Goal: Task Accomplishment & Management: Use online tool/utility

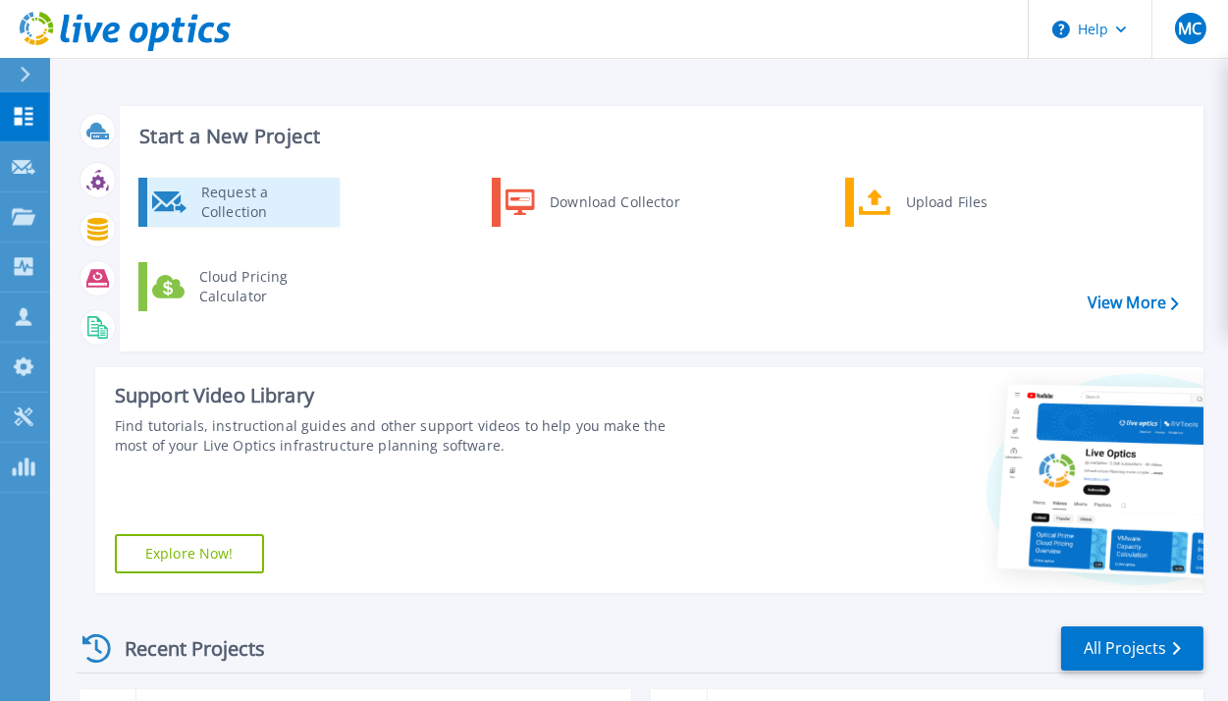
click at [252, 200] on div "Request a Collection" at bounding box center [262, 202] width 143 height 39
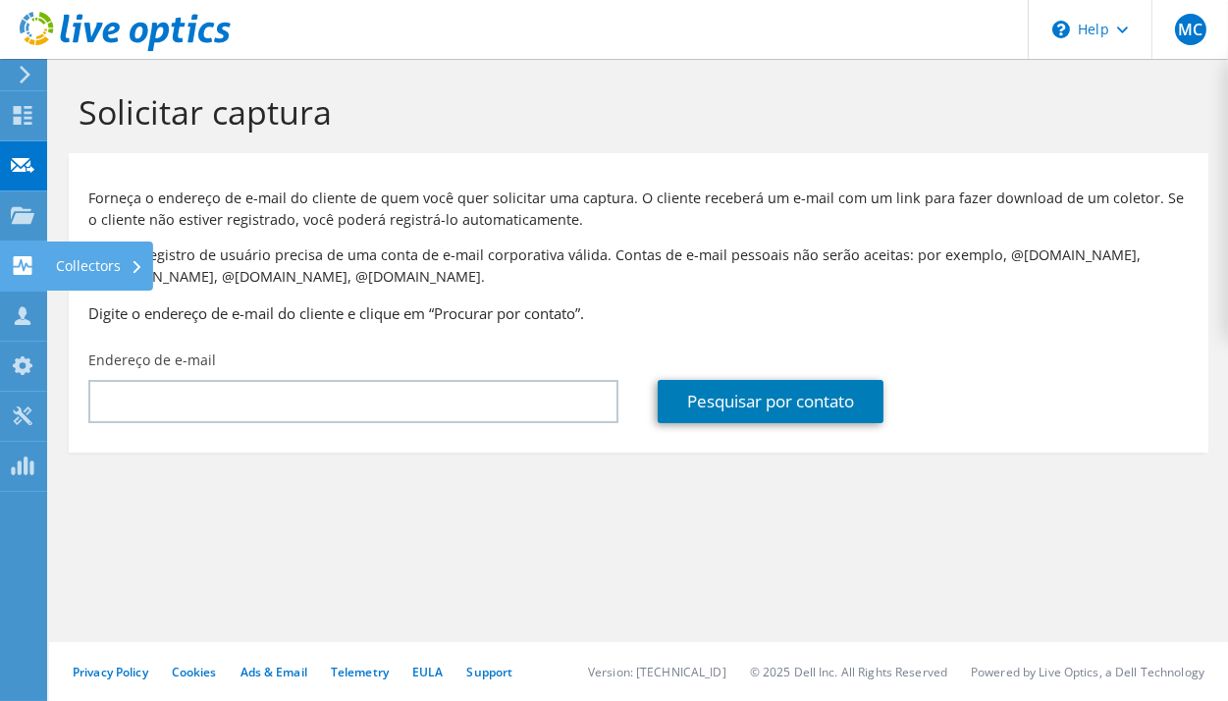
click at [74, 264] on div "Collectors" at bounding box center [99, 265] width 107 height 49
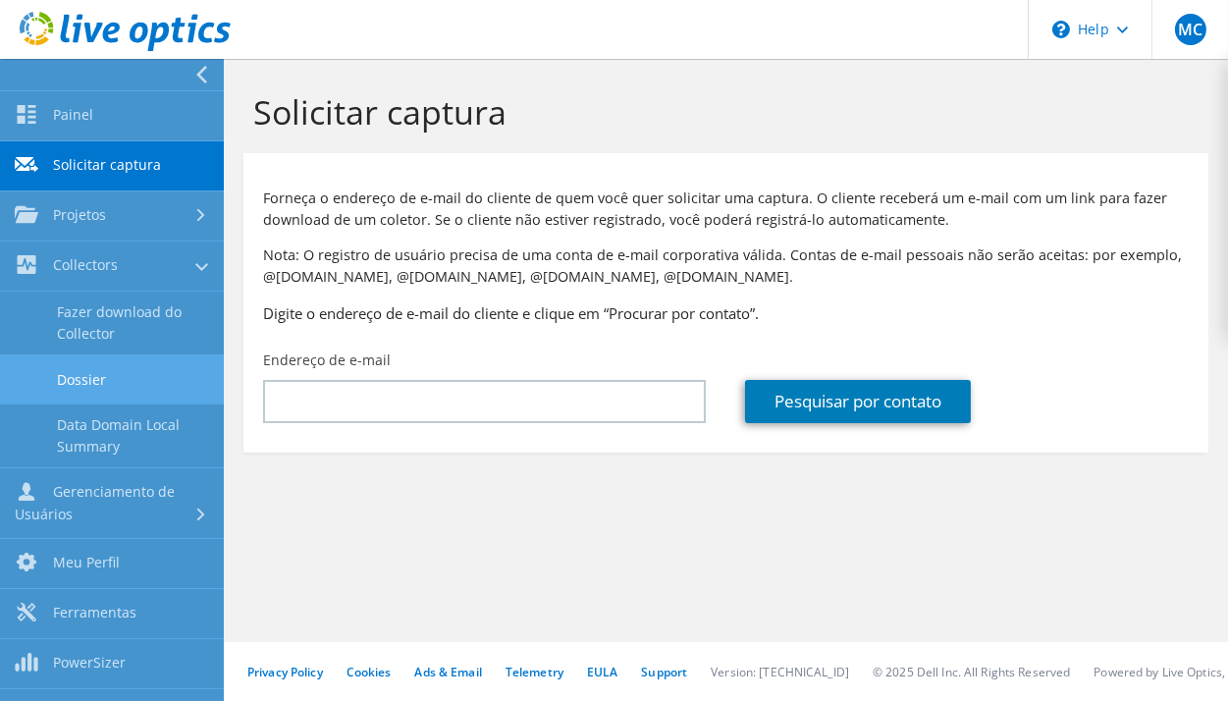
click at [130, 369] on link "Dossier" at bounding box center [112, 379] width 224 height 50
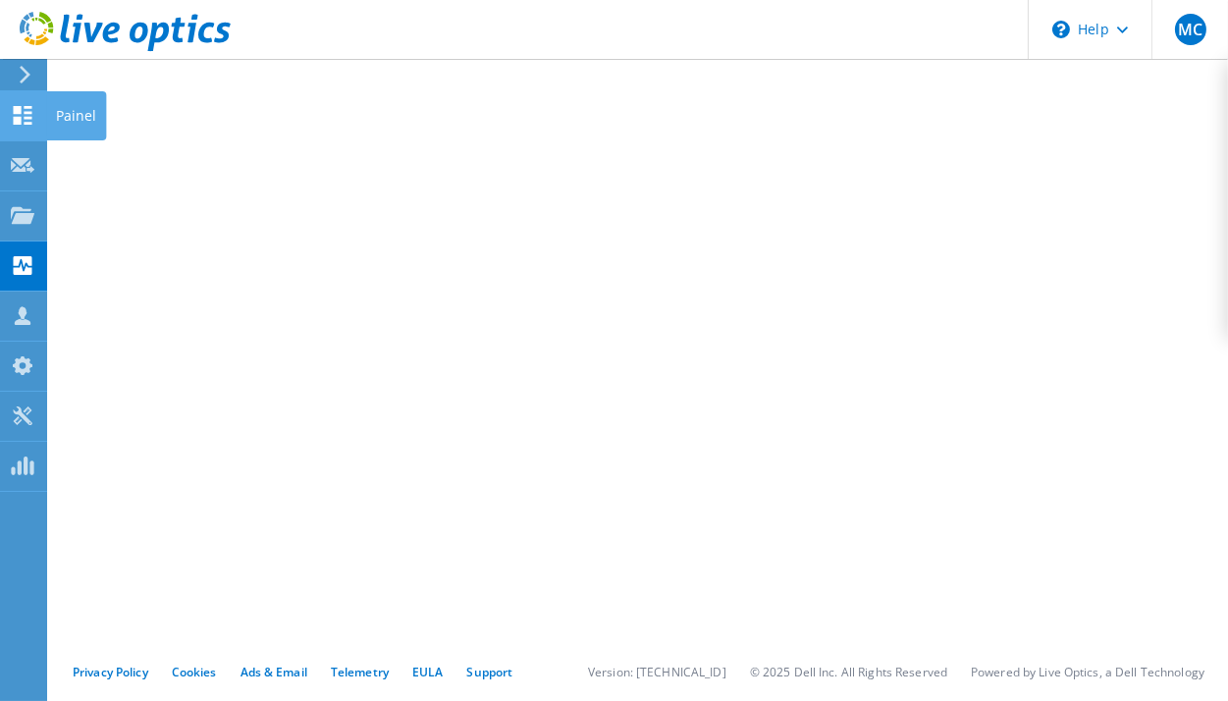
click at [58, 103] on div "Painel" at bounding box center [76, 115] width 60 height 49
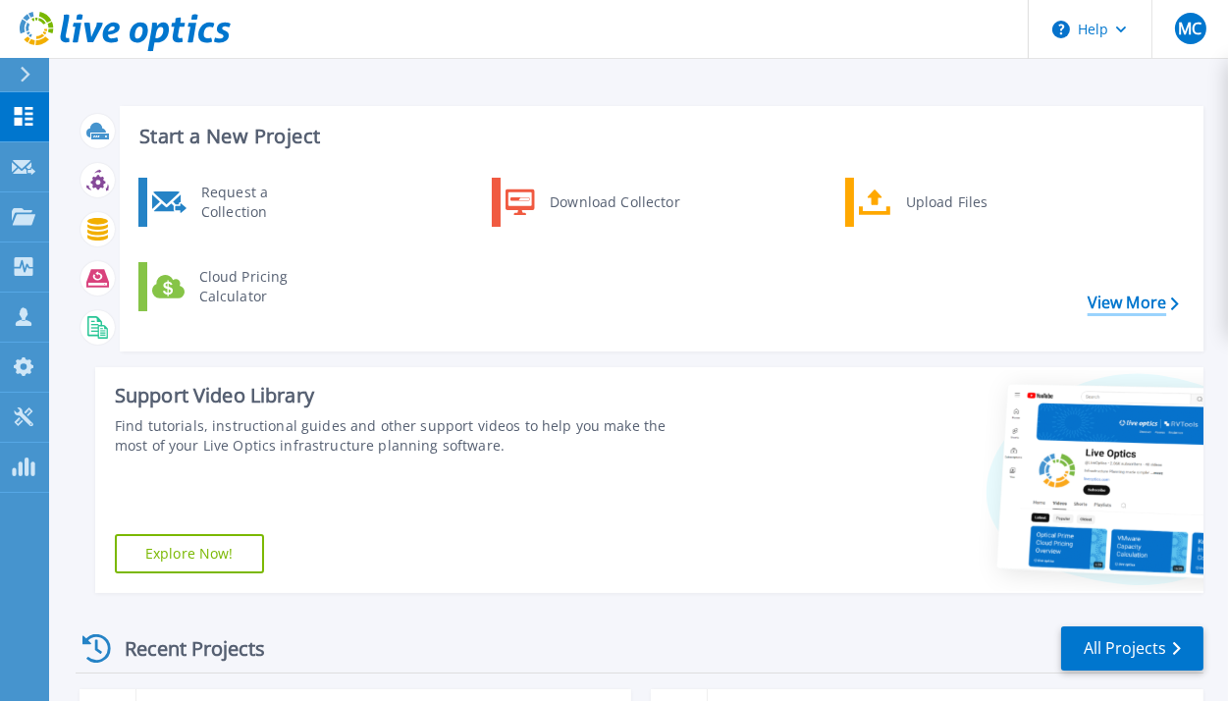
click at [1145, 302] on link "View More" at bounding box center [1133, 303] width 91 height 19
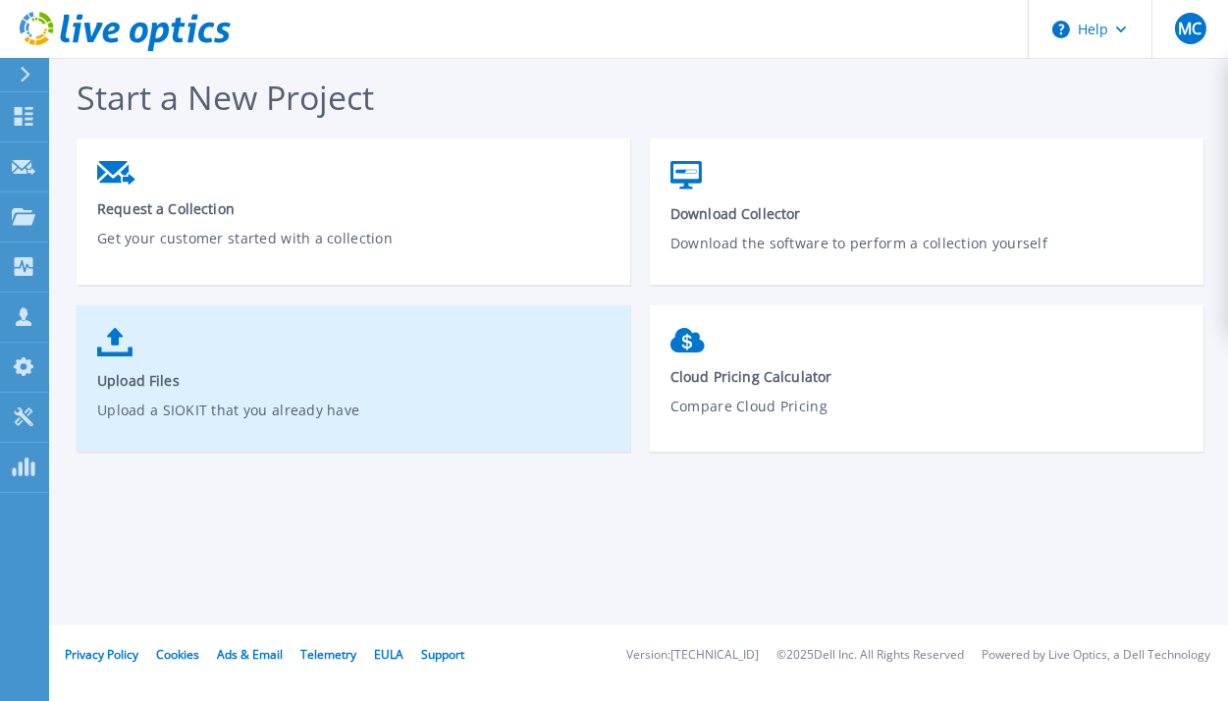
click at [375, 416] on p "Upload a SIOKIT that you already have" at bounding box center [353, 422] width 513 height 45
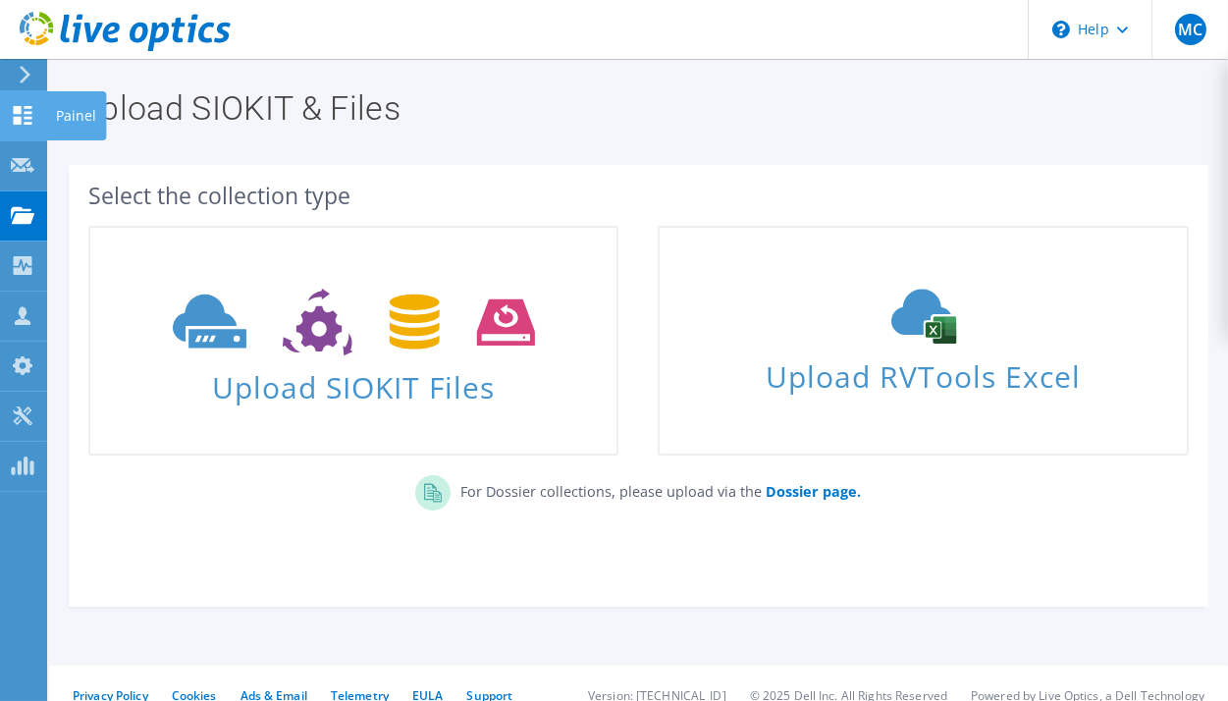
click at [20, 115] on use at bounding box center [23, 115] width 19 height 19
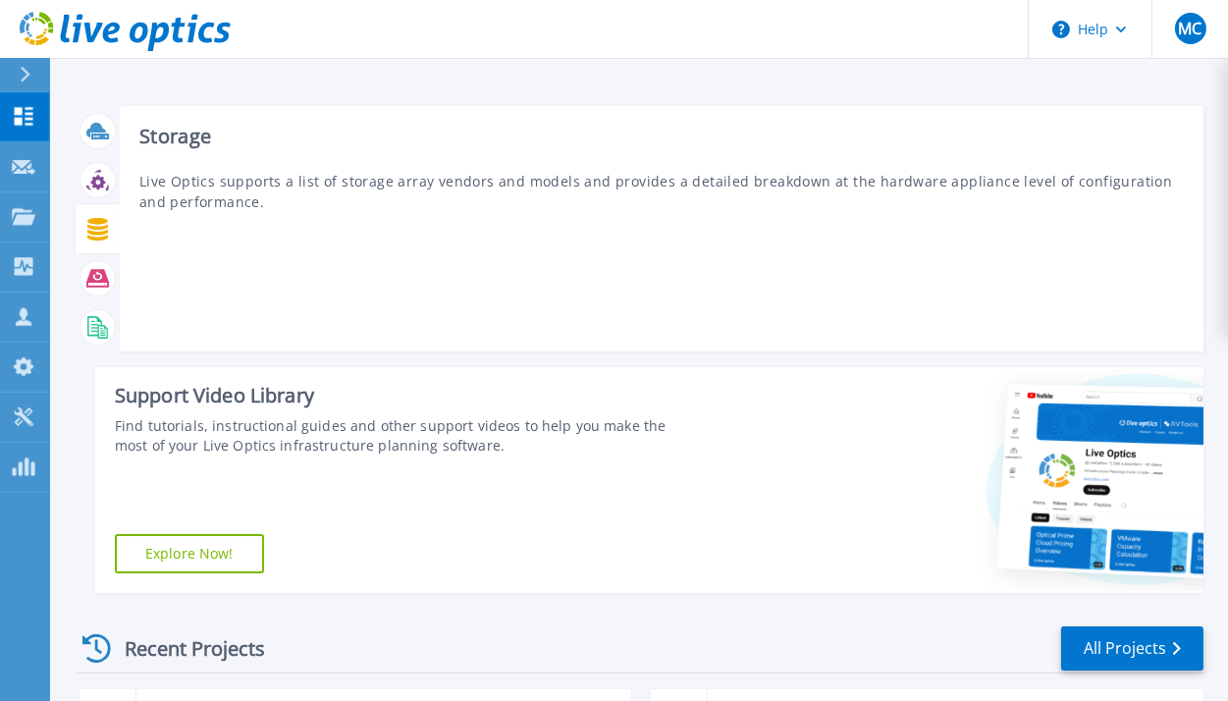
click at [100, 225] on icon at bounding box center [97, 229] width 23 height 23
click at [92, 234] on icon at bounding box center [97, 229] width 23 height 23
click at [170, 167] on div "Storage Live Optics supports a list of storage array vendors and models and pro…" at bounding box center [662, 228] width 1084 height 245
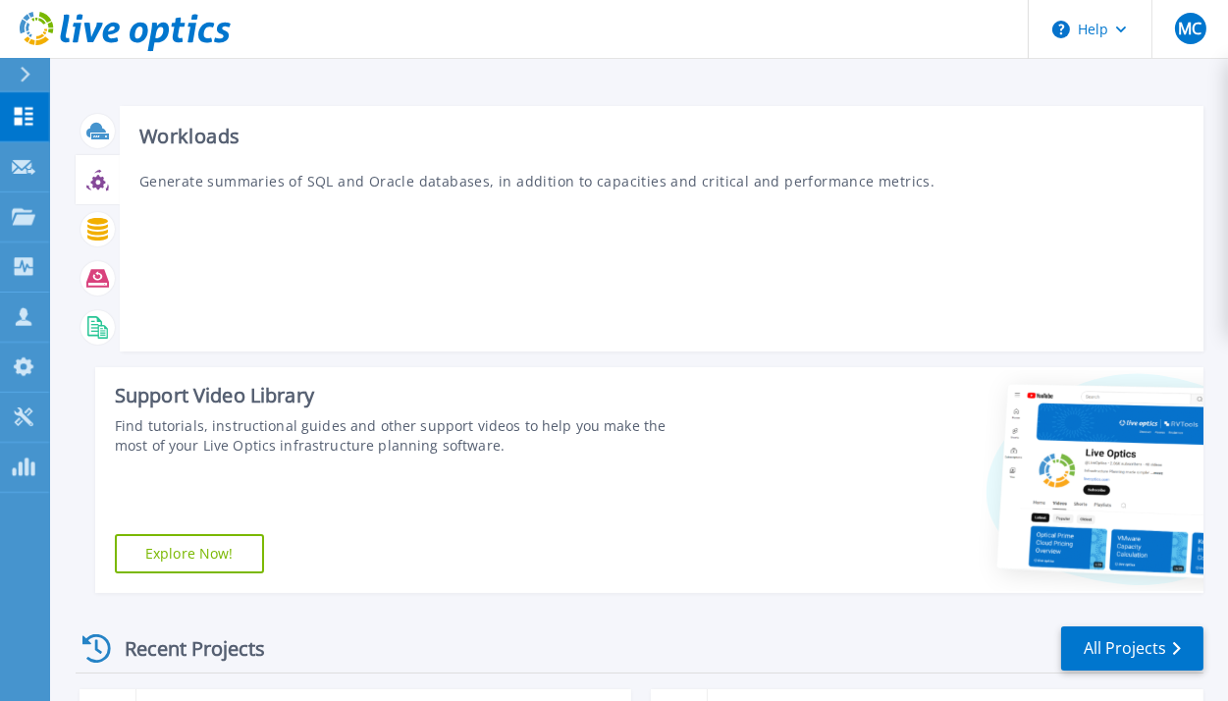
click at [98, 172] on icon at bounding box center [97, 180] width 23 height 23
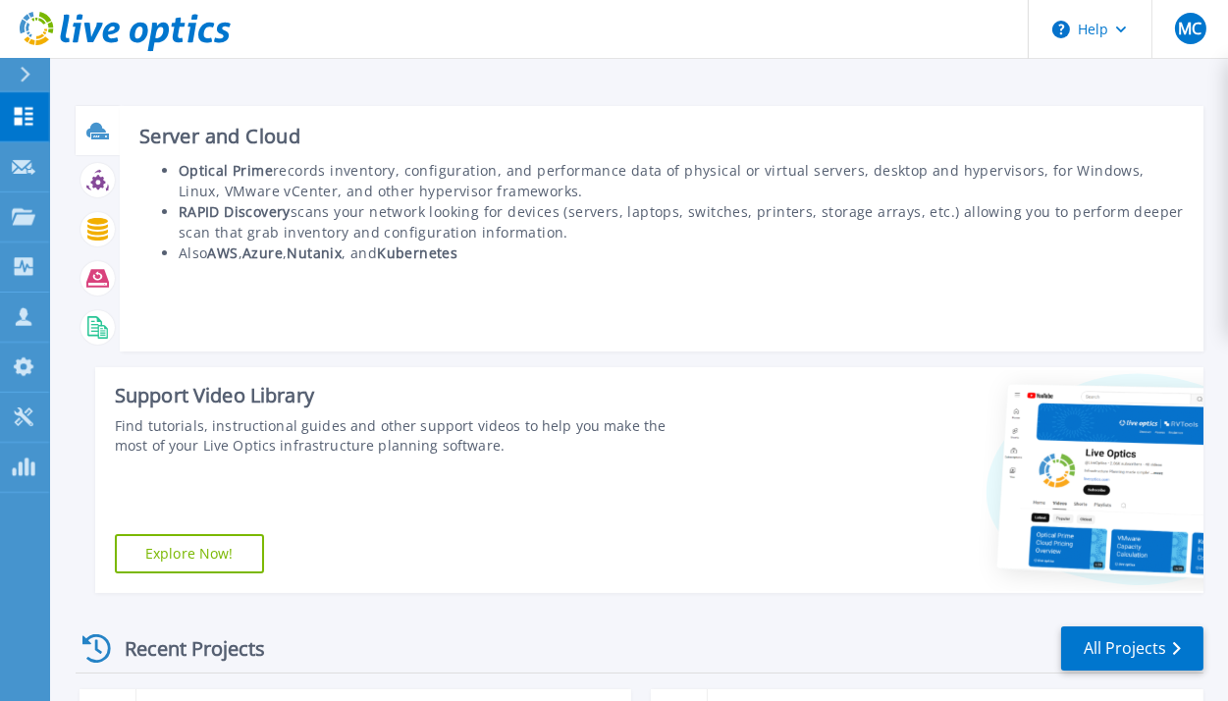
click at [101, 131] on icon at bounding box center [96, 129] width 20 height 15
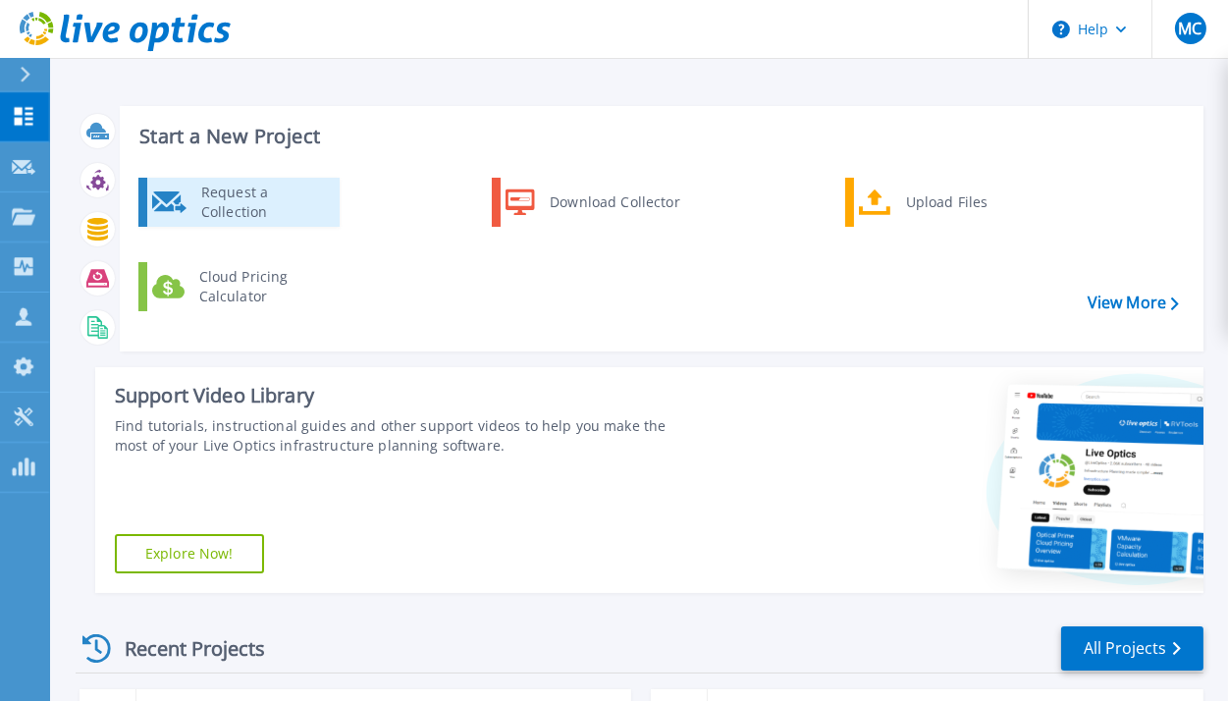
click at [224, 199] on div "Request a Collection" at bounding box center [262, 202] width 143 height 39
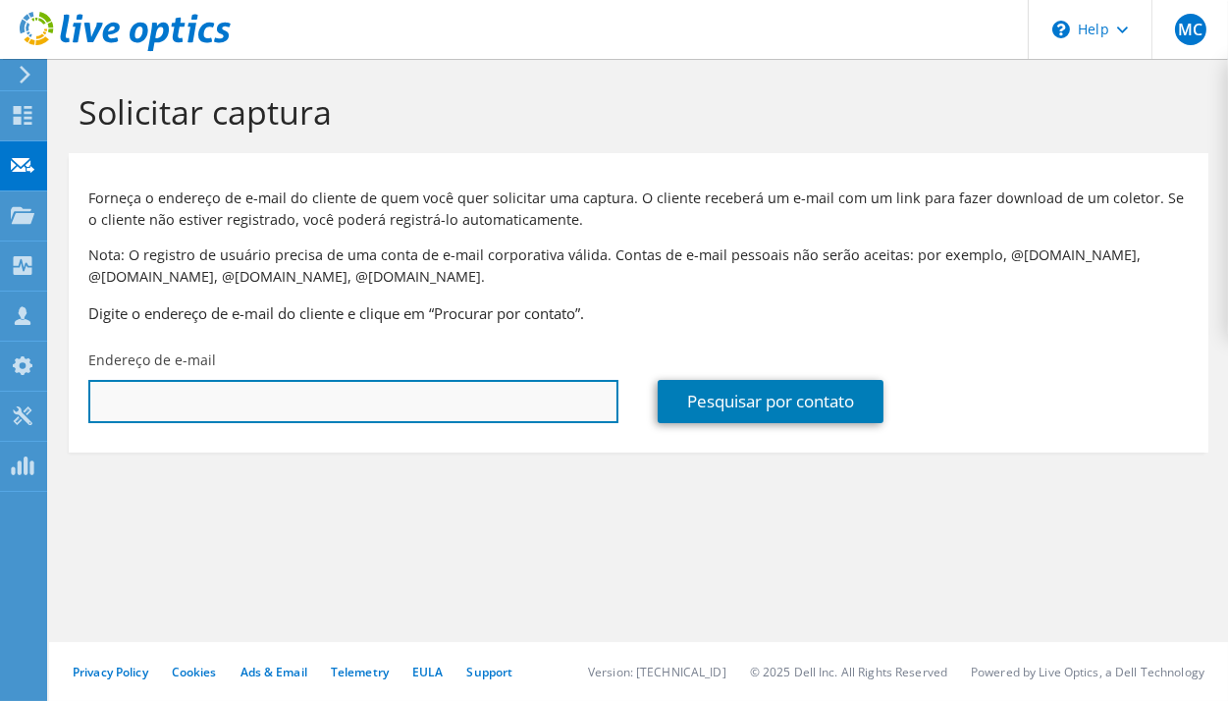
click at [336, 402] on input "text" at bounding box center [353, 401] width 530 height 43
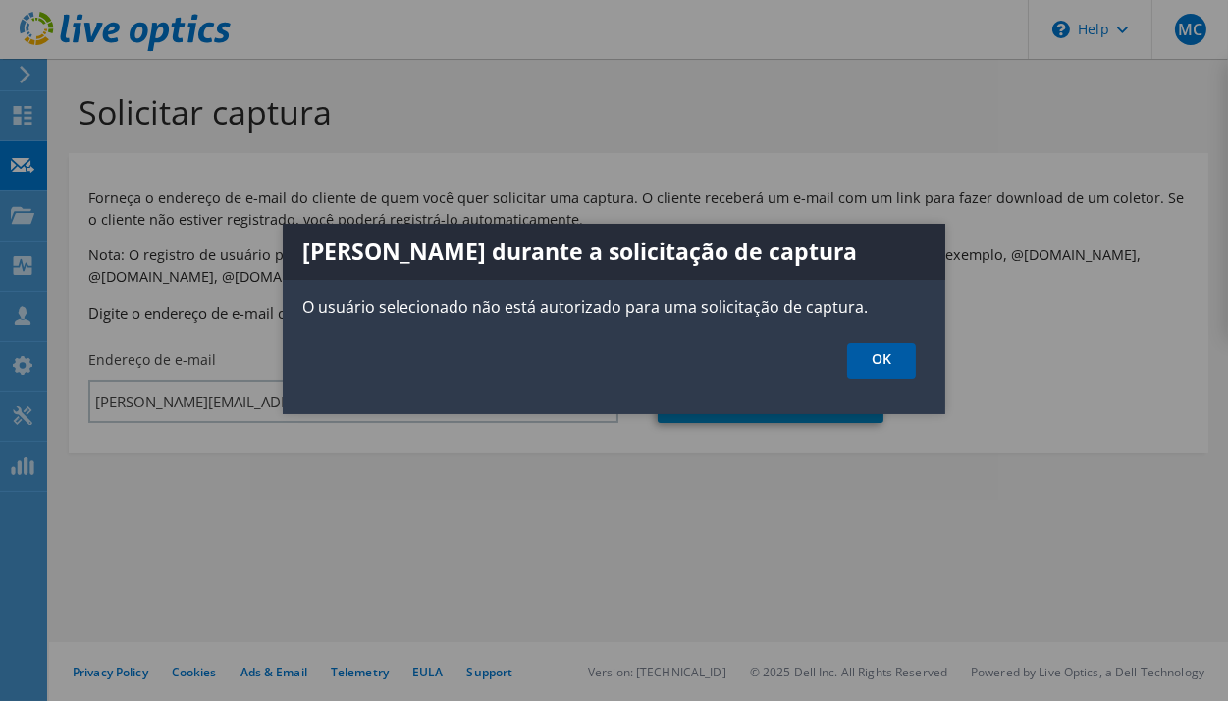
click at [889, 360] on link "OK" at bounding box center [881, 361] width 69 height 36
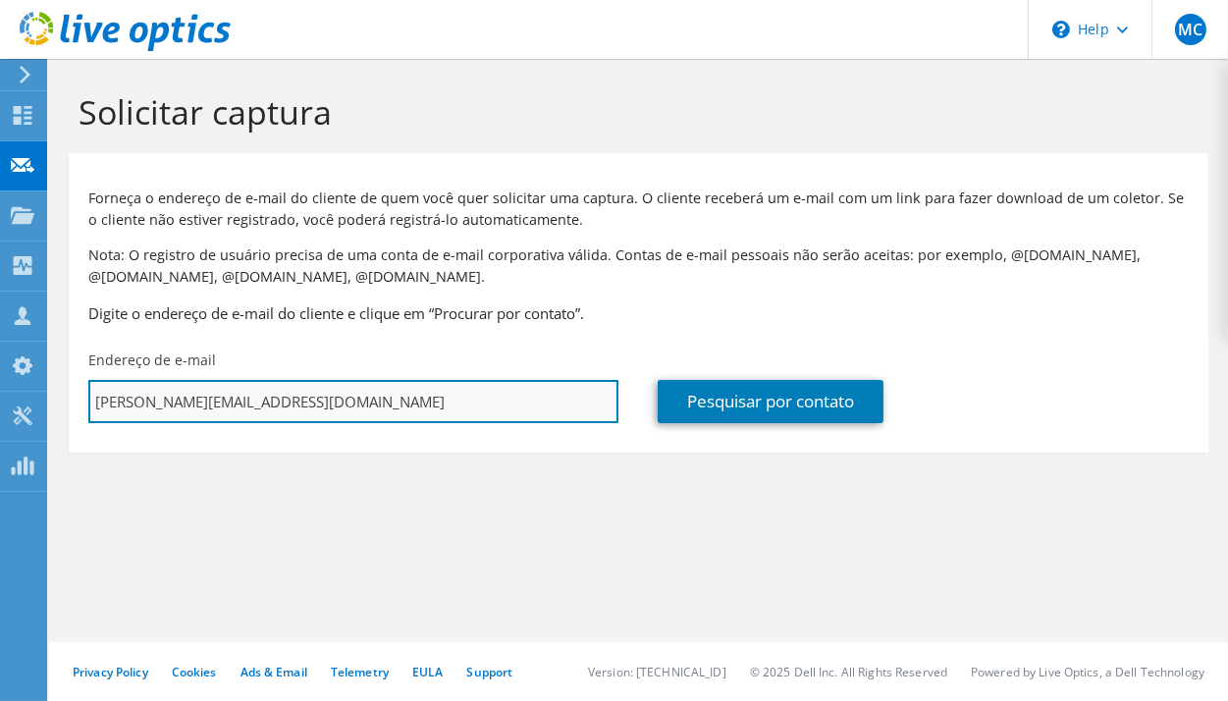
click at [203, 394] on input "[PERSON_NAME][EMAIL_ADDRESS][DOMAIN_NAME]" at bounding box center [353, 401] width 530 height 43
drag, startPoint x: 207, startPoint y: 400, endPoint x: -57, endPoint y: 377, distance: 265.0
click at [0, 377] on html "MC Membro da equipe [PERSON_NAME] [PERSON_NAME][EMAIL_ADDRESS][DOMAIN_NAME] dat…" at bounding box center [614, 350] width 1228 height 701
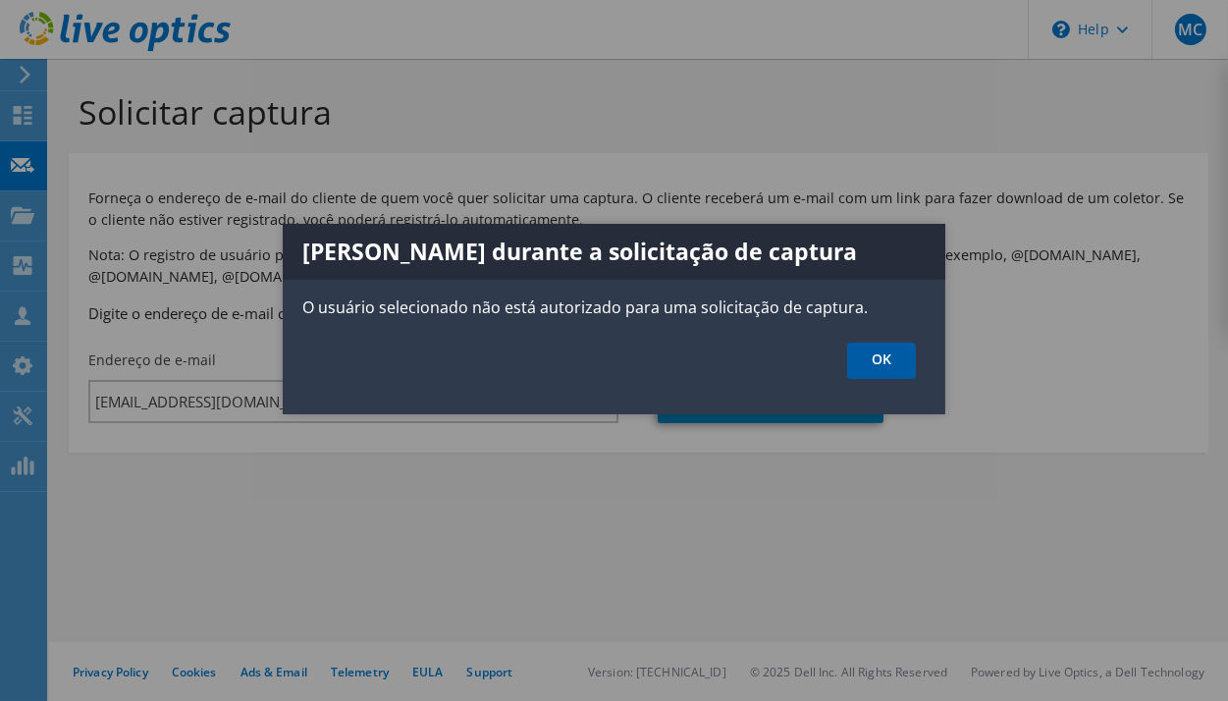
click at [881, 351] on link "OK" at bounding box center [881, 361] width 69 height 36
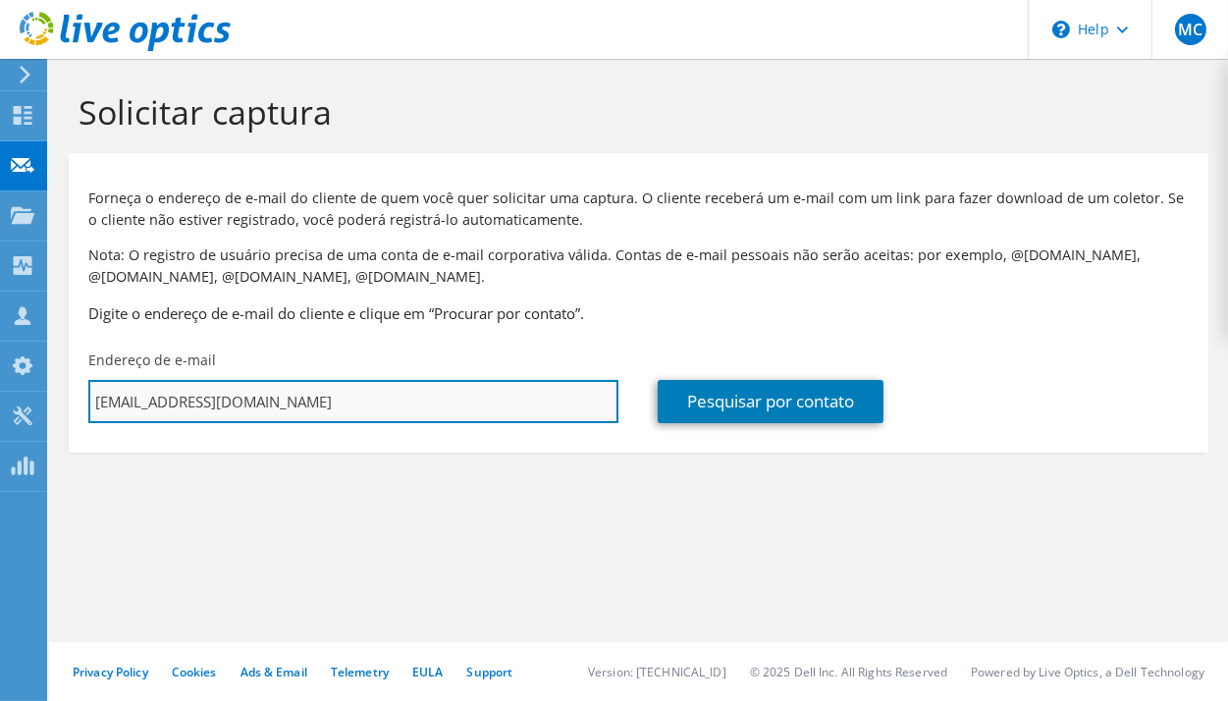
click at [518, 398] on input "[EMAIL_ADDRESS][DOMAIN_NAME]" at bounding box center [353, 401] width 530 height 43
paste input "Marcio Jose Nicola <Marcio.Nicola@saomartinho.com.br>"
drag, startPoint x: 236, startPoint y: 402, endPoint x: 80, endPoint y: 395, distance: 156.3
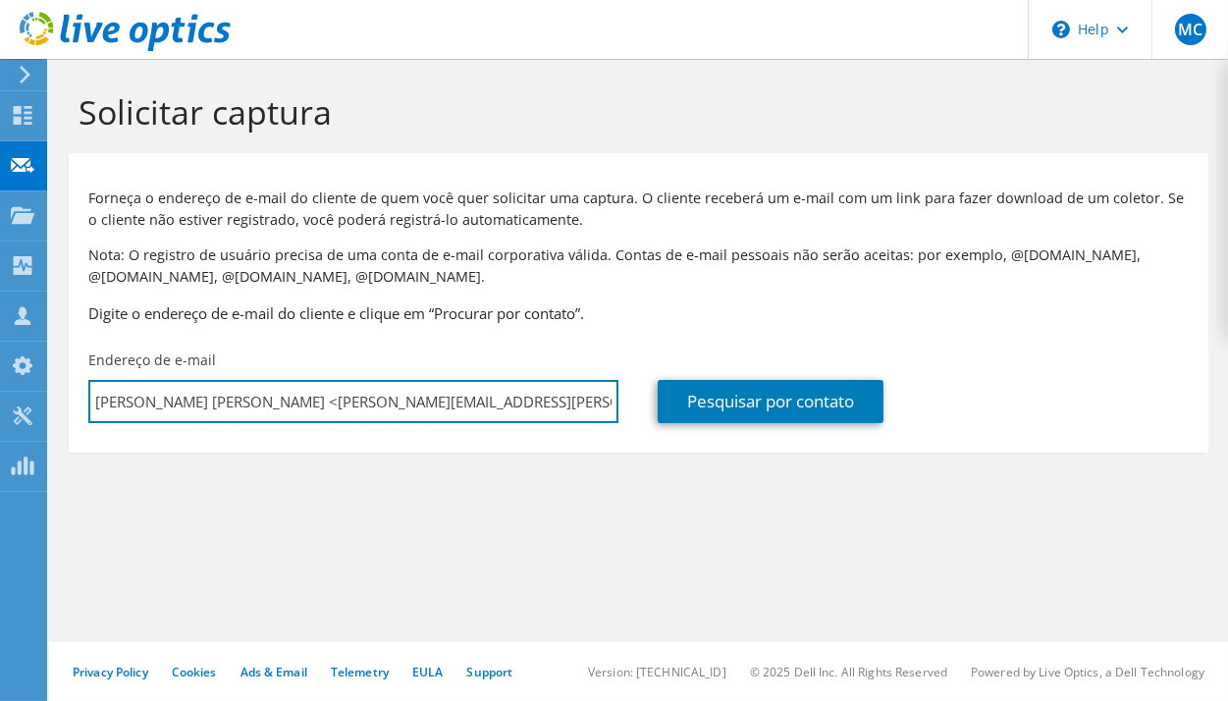
click at [80, 395] on div "Endereço de e-mail Marcio Jose Nicola <Marcio.Nicola@saomartinho.com.br>" at bounding box center [353, 387] width 569 height 92
click at [420, 396] on input "Marcio.Nicola@saomartinho.com.br>" at bounding box center [353, 401] width 530 height 43
type input "Marcio.Nicola@saomartinho.com.br"
type input "USINA SAO MARTINHO SA"
type input "Marcio"
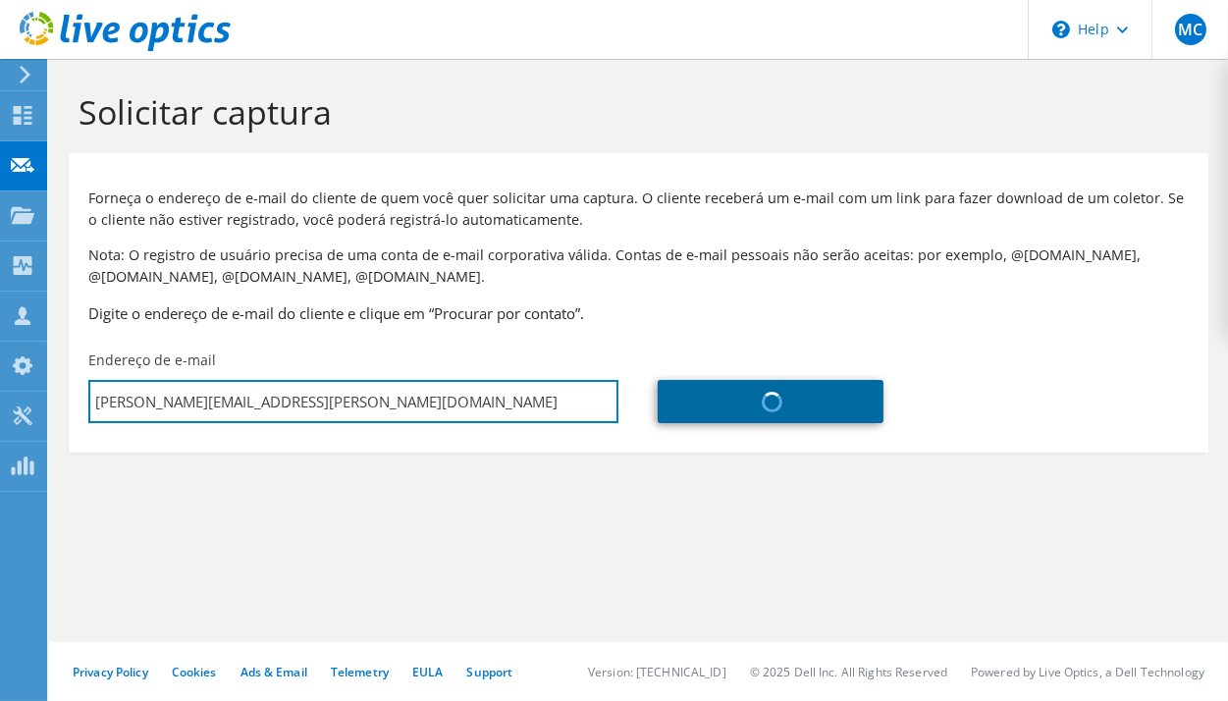
type input "Nicola"
type input "Brasil"
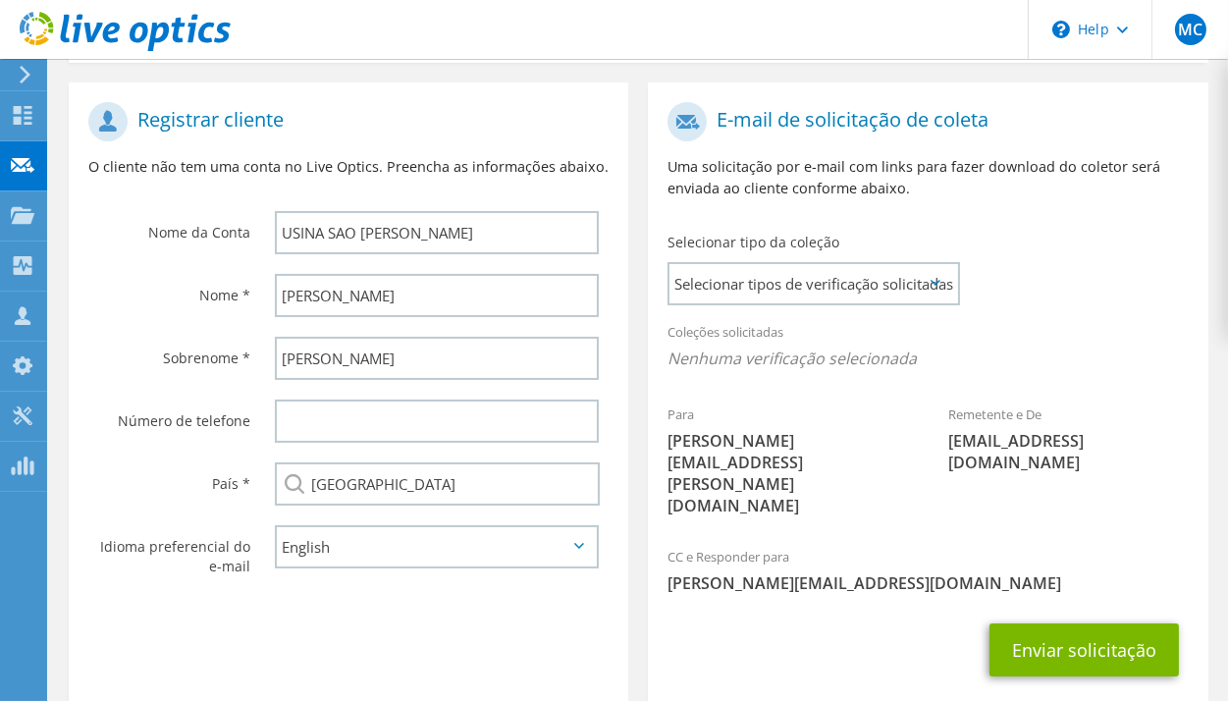
scroll to position [400, 0]
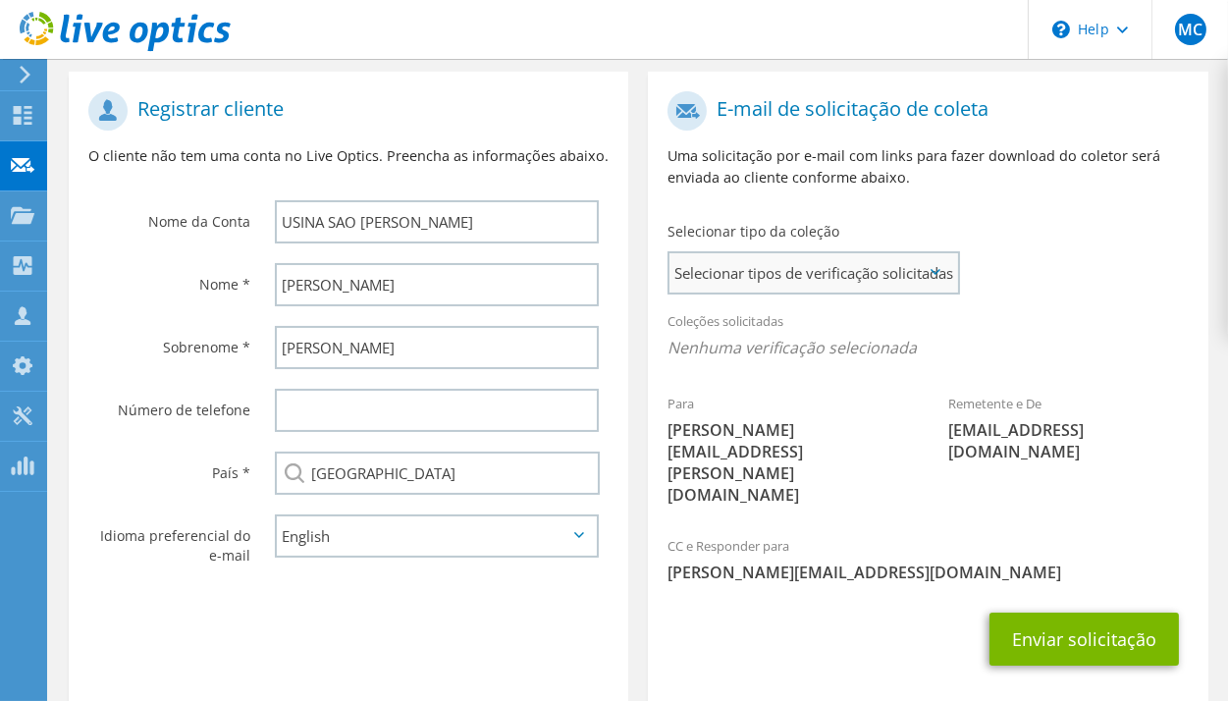
type input "Marcio.Nicola@saomartinho.com.br"
click at [922, 283] on span "Selecionar tipos de verificação solicitadas" at bounding box center [813, 272] width 288 height 39
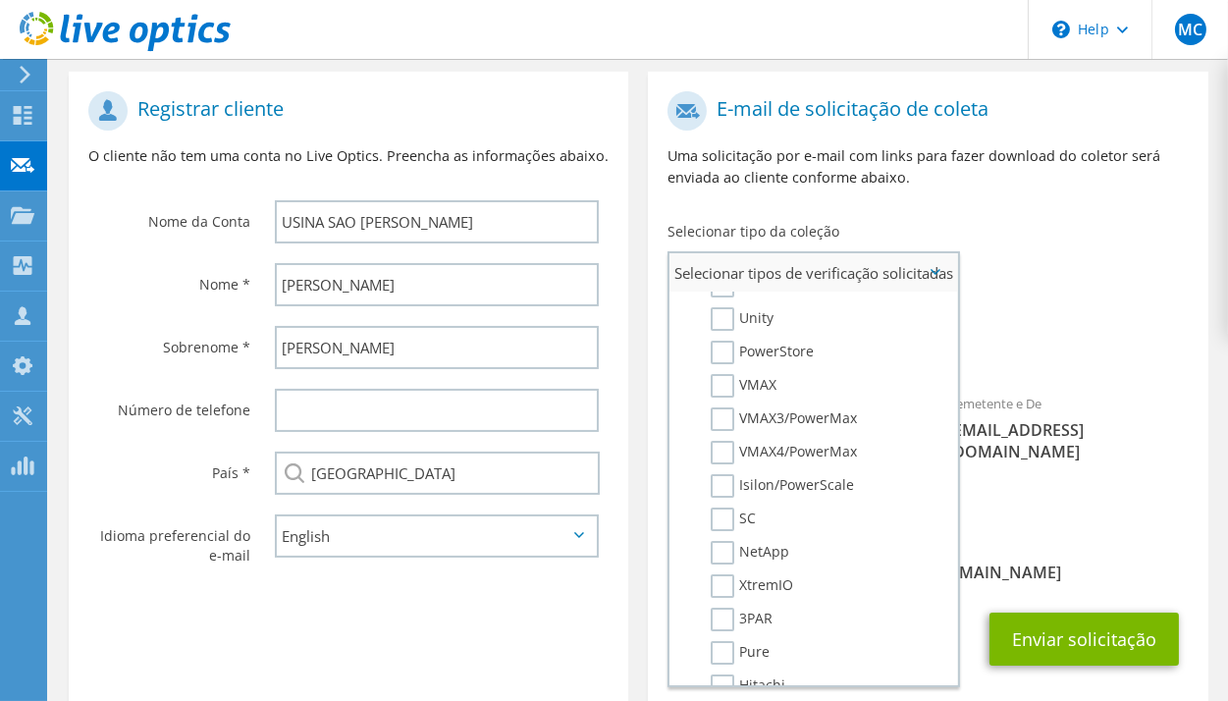
scroll to position [309, 0]
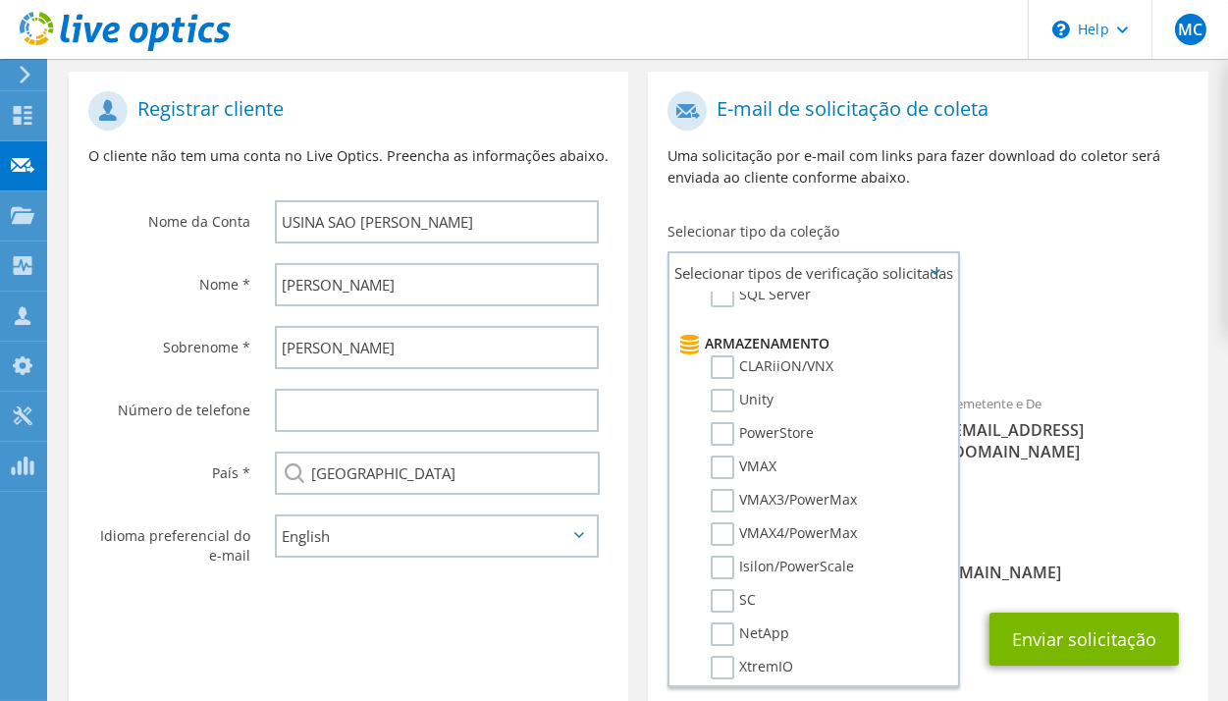
click at [58, 27] on icon at bounding box center [125, 32] width 211 height 40
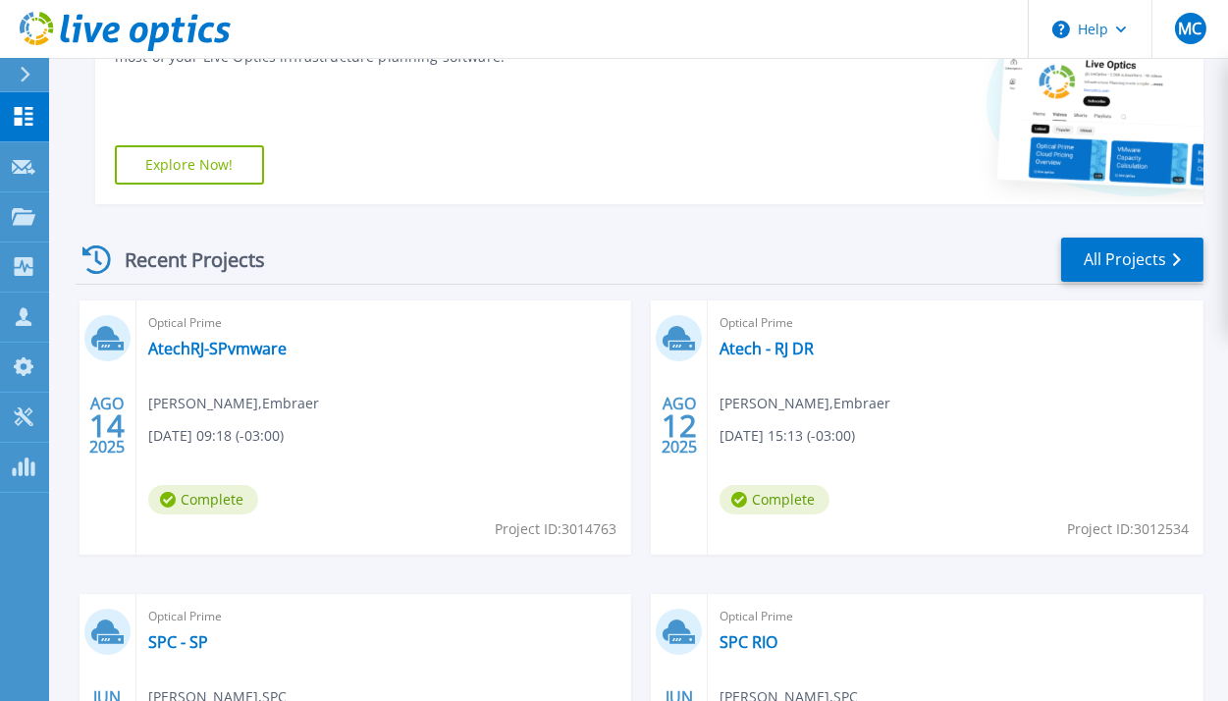
scroll to position [420, 0]
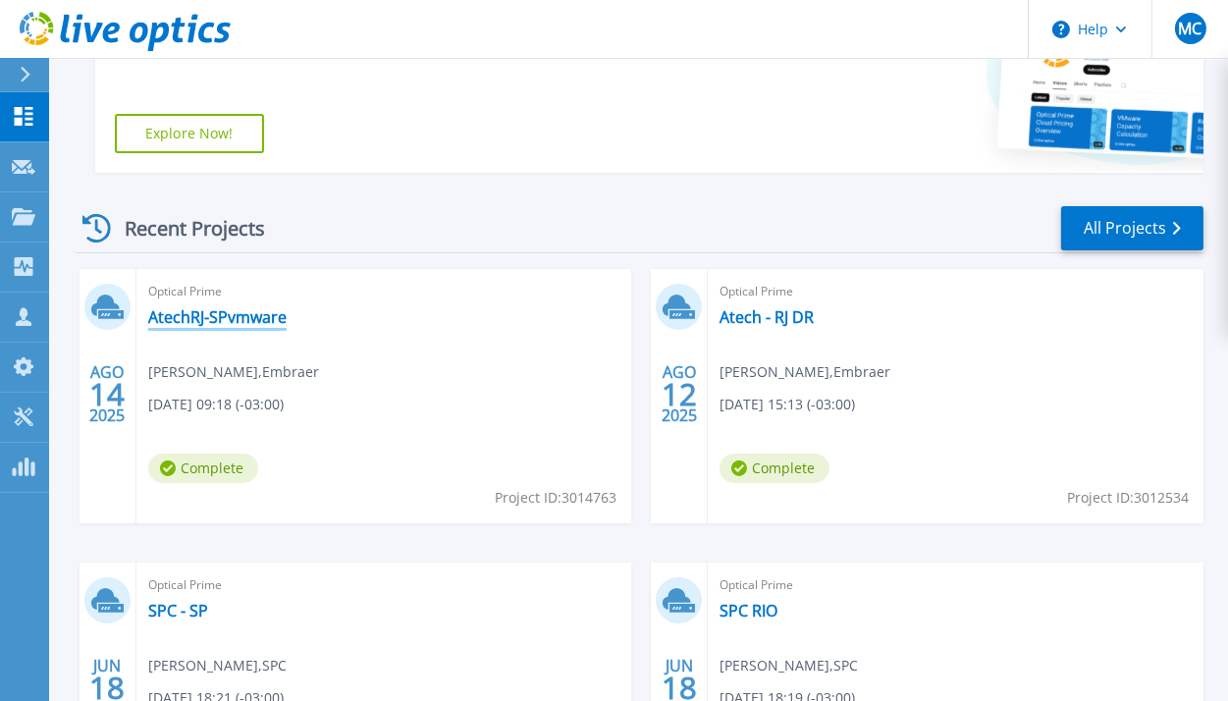
click at [230, 323] on link "AtechRJ-SPvmware" at bounding box center [217, 317] width 138 height 20
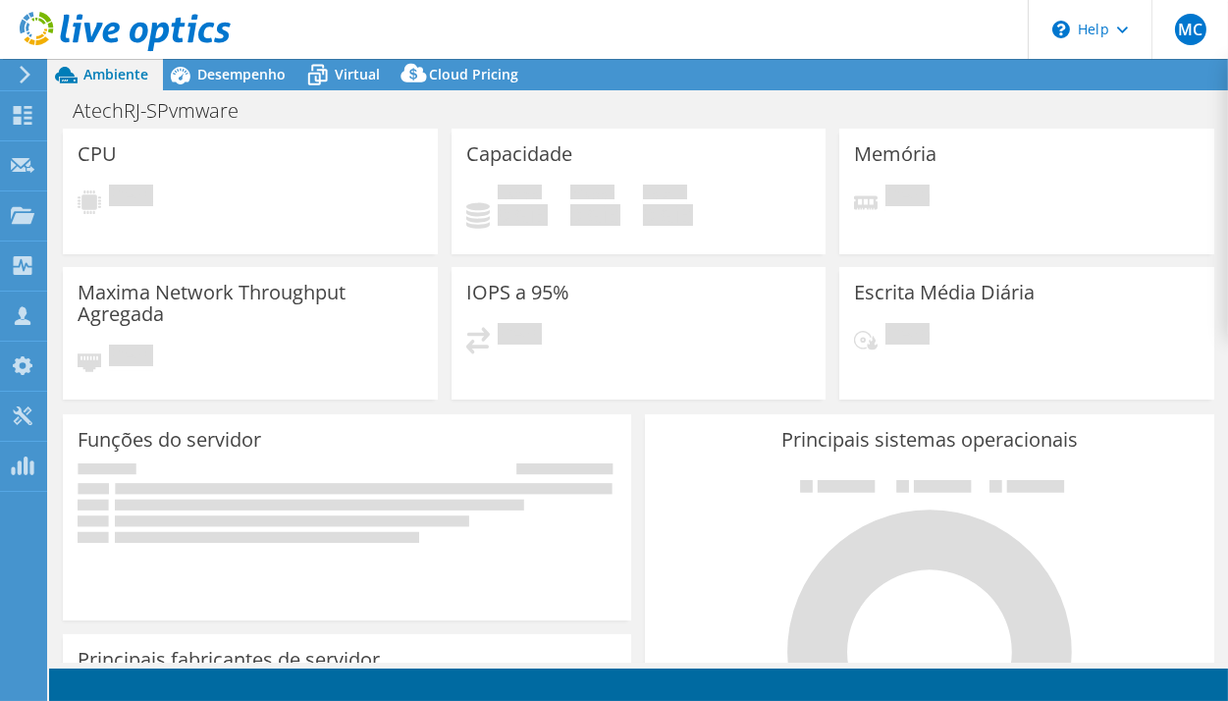
select select "USD"
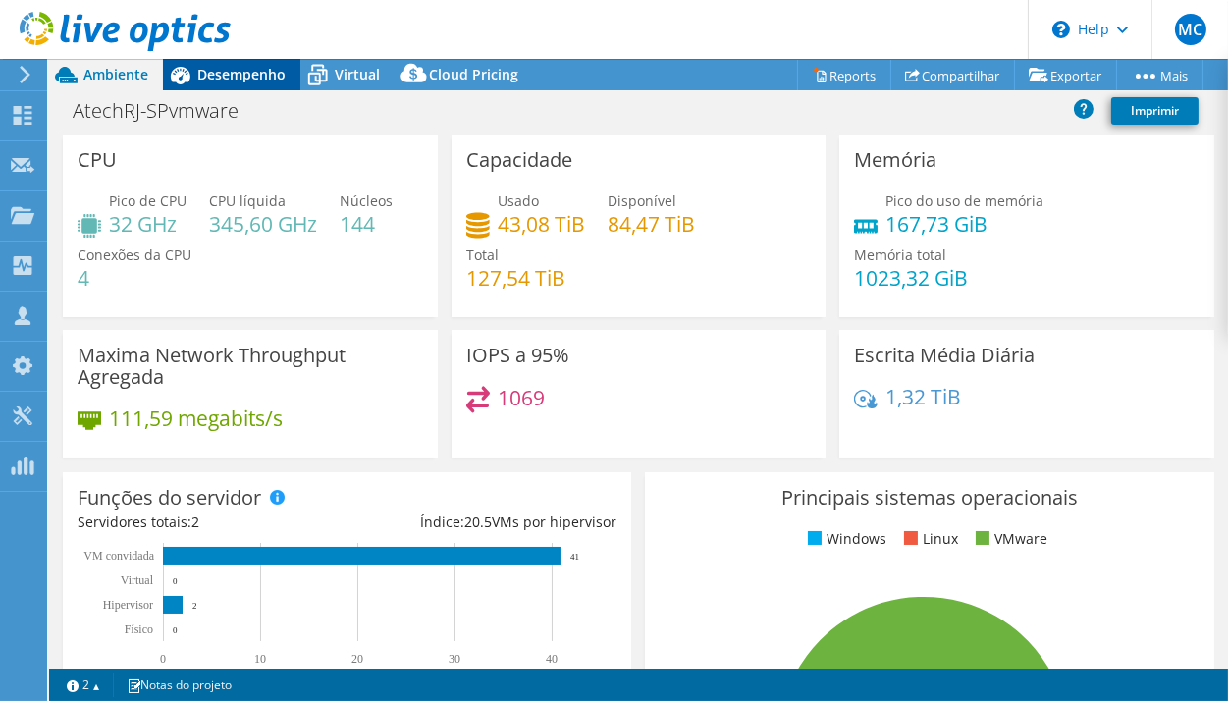
click at [245, 78] on span "Desempenho" at bounding box center [241, 74] width 88 height 19
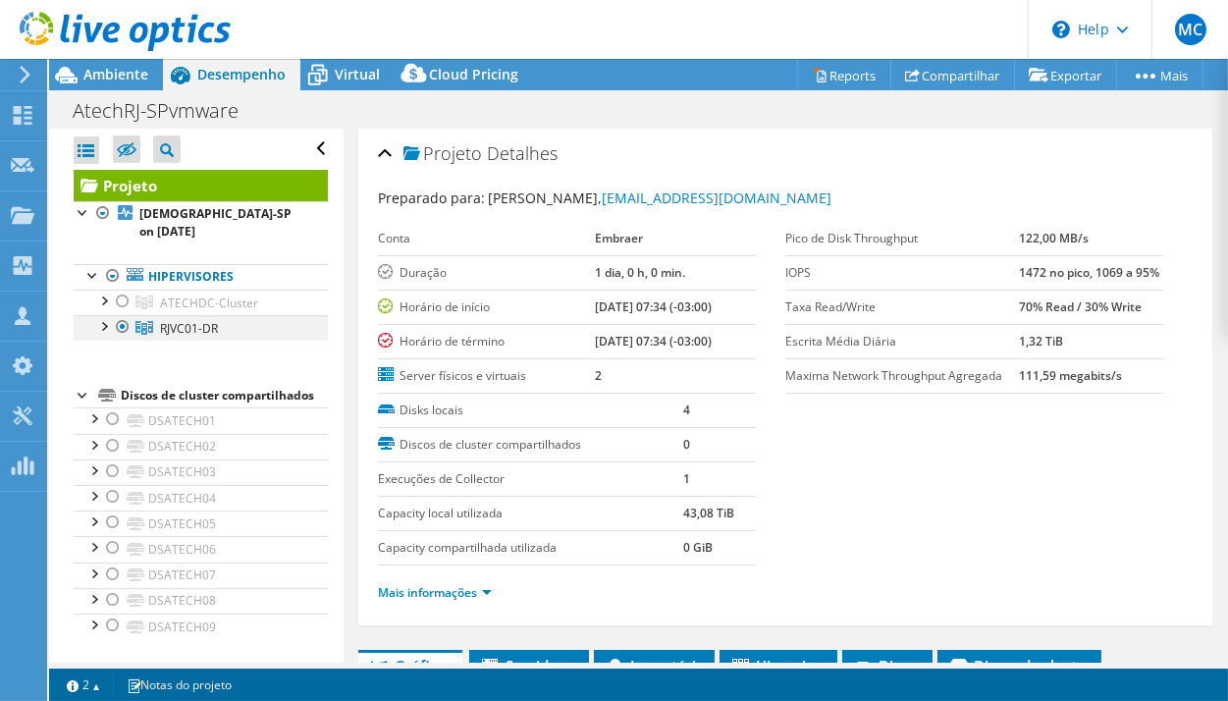
click at [109, 315] on div at bounding box center [103, 325] width 20 height 20
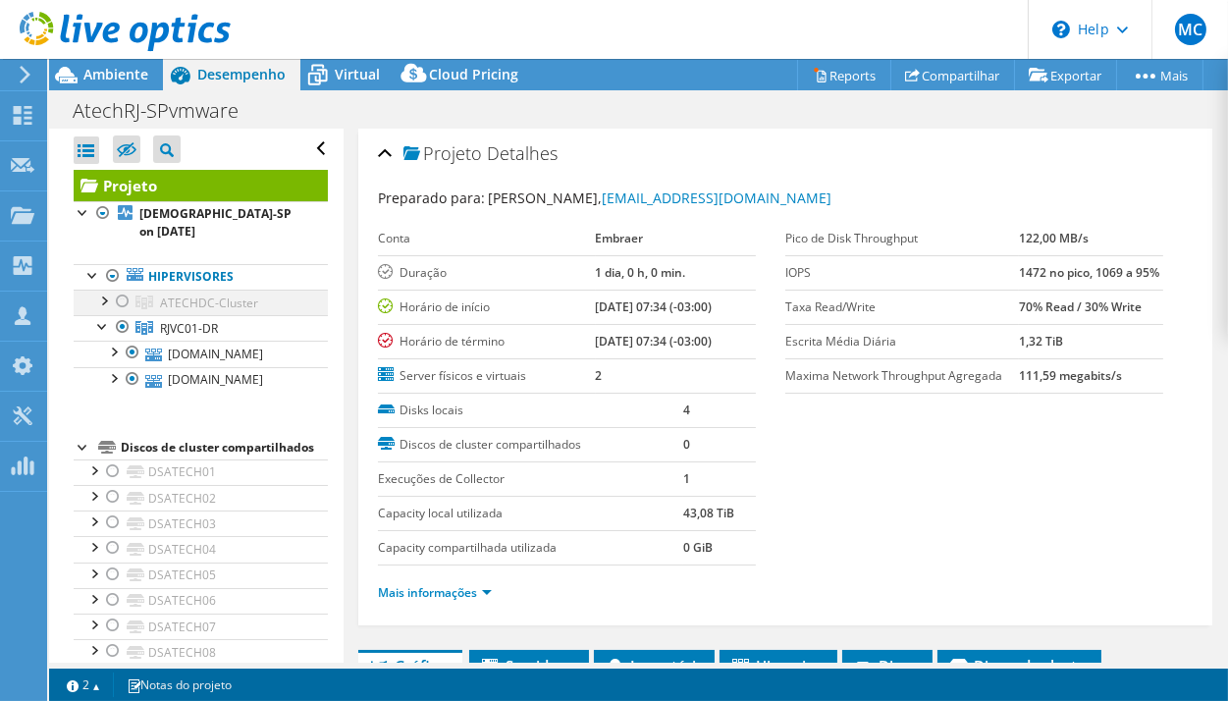
click at [104, 290] on div at bounding box center [103, 300] width 20 height 20
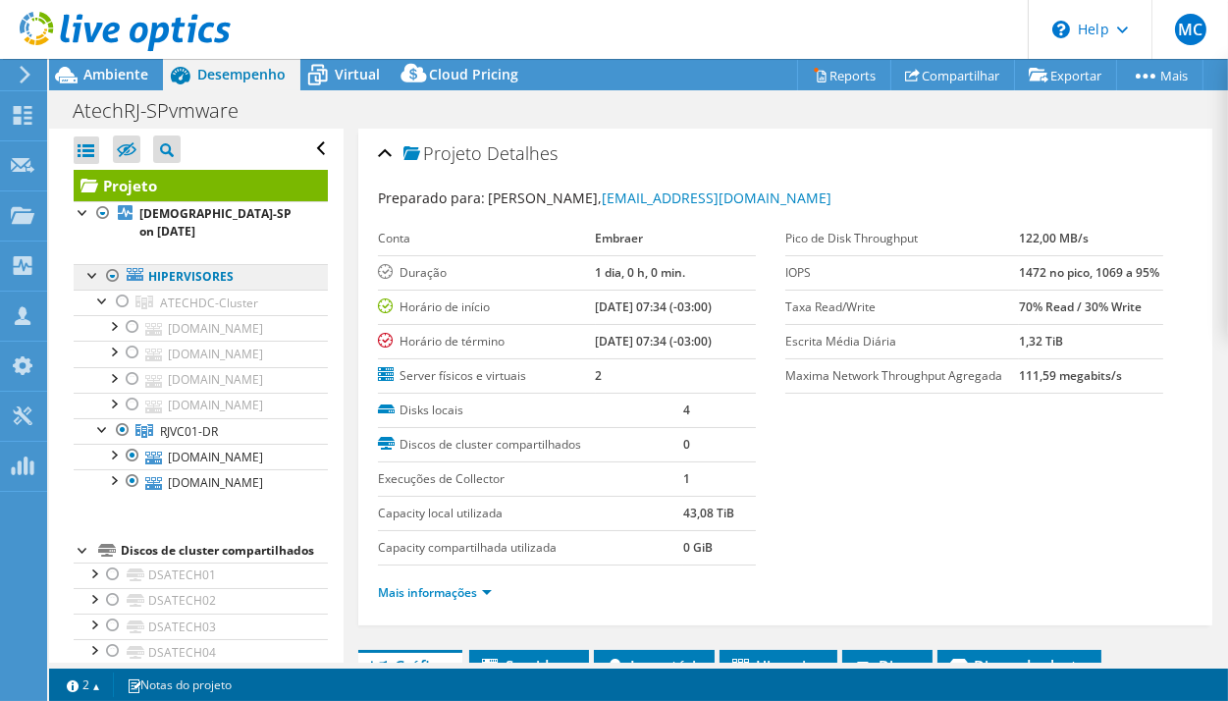
click at [245, 264] on link "Hipervisores" at bounding box center [201, 277] width 254 height 26
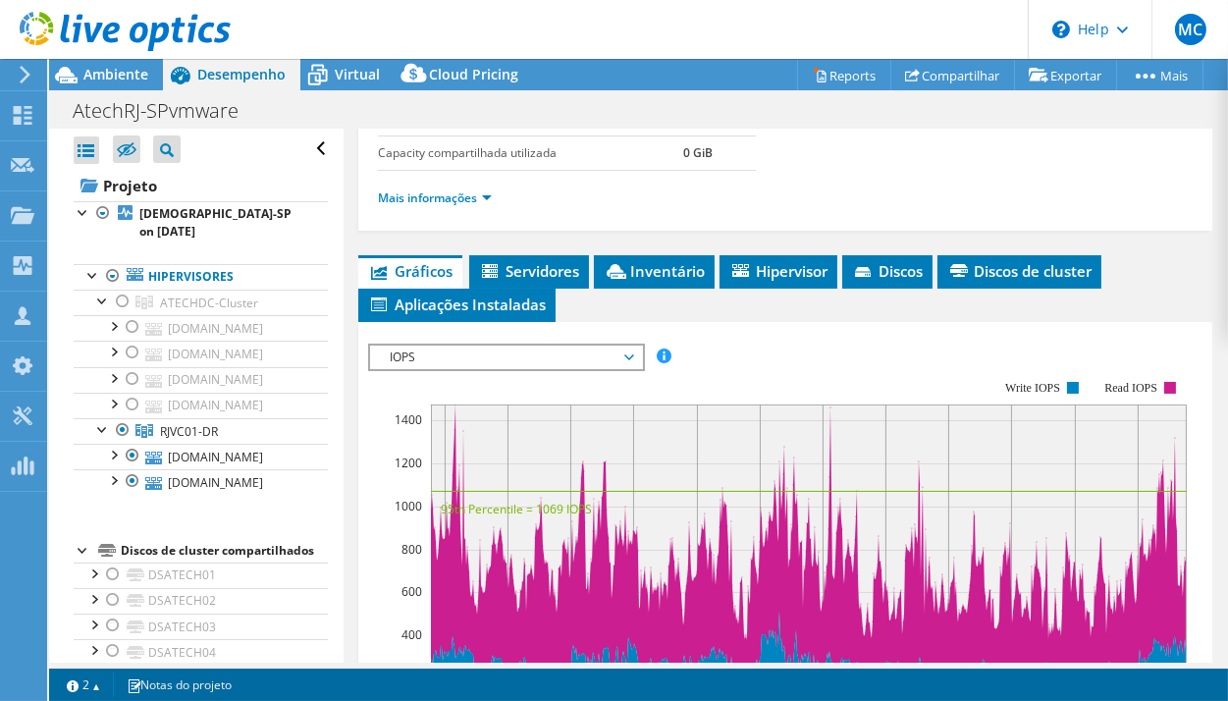
scroll to position [356, 0]
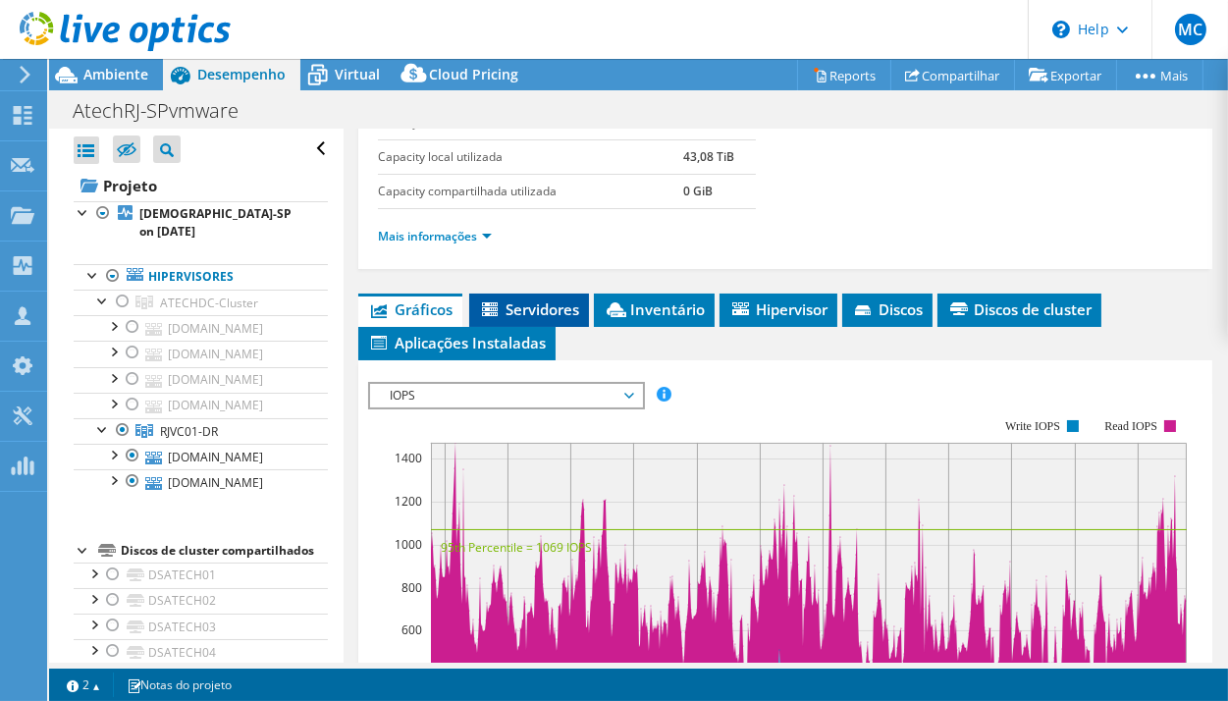
click at [498, 312] on li "Servidores" at bounding box center [529, 310] width 120 height 33
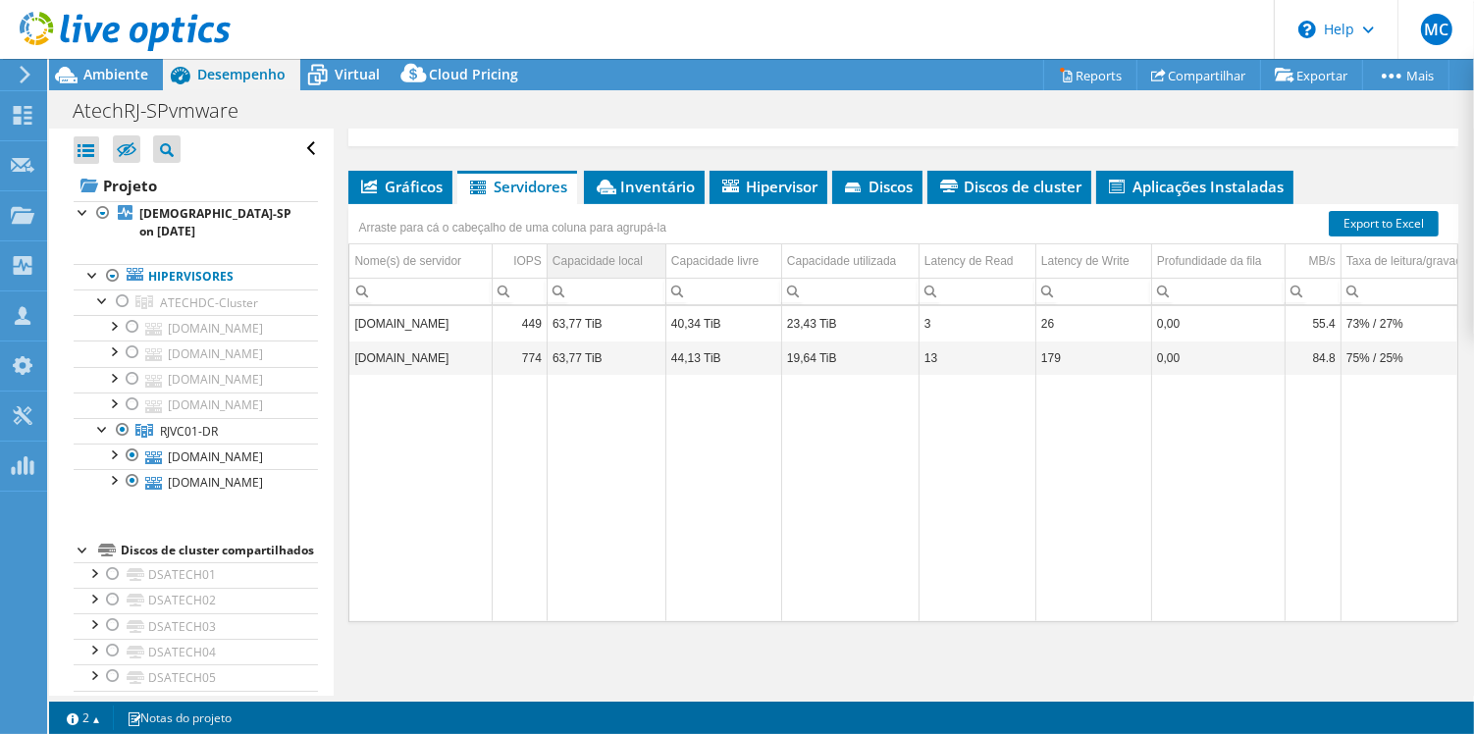
scroll to position [344, 0]
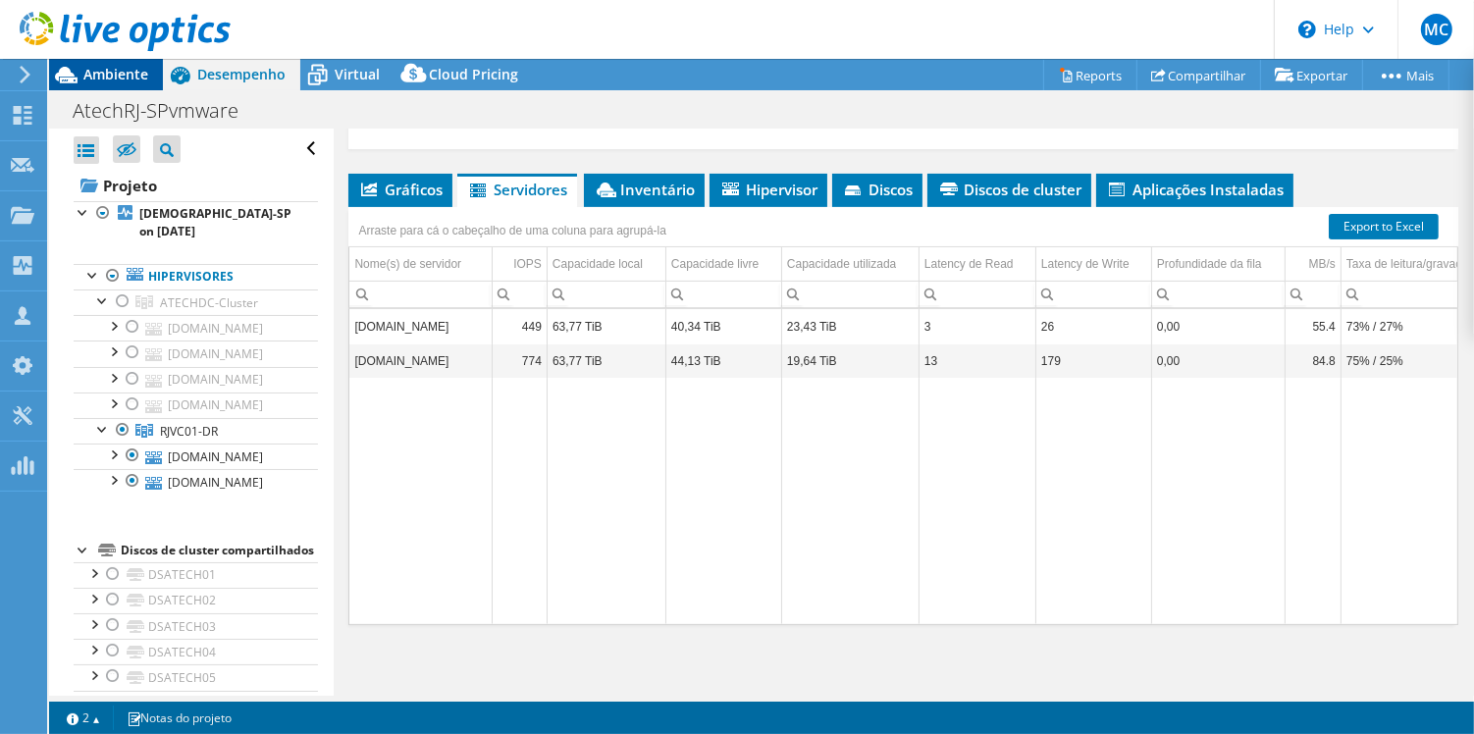
click at [115, 85] on div "Ambiente" at bounding box center [106, 74] width 114 height 31
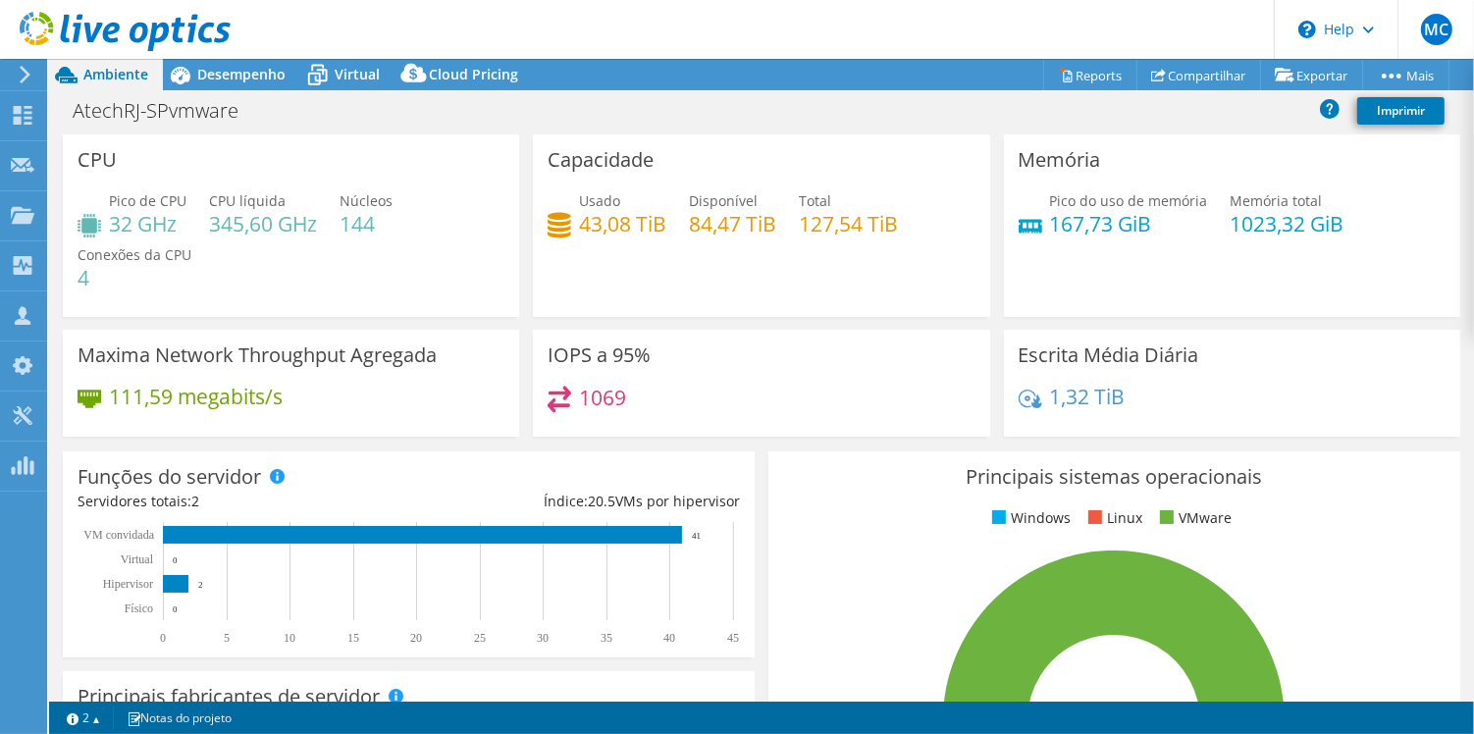
click at [220, 63] on div at bounding box center [115, 33] width 231 height 66
click at [230, 71] on span "Desempenho" at bounding box center [241, 74] width 88 height 19
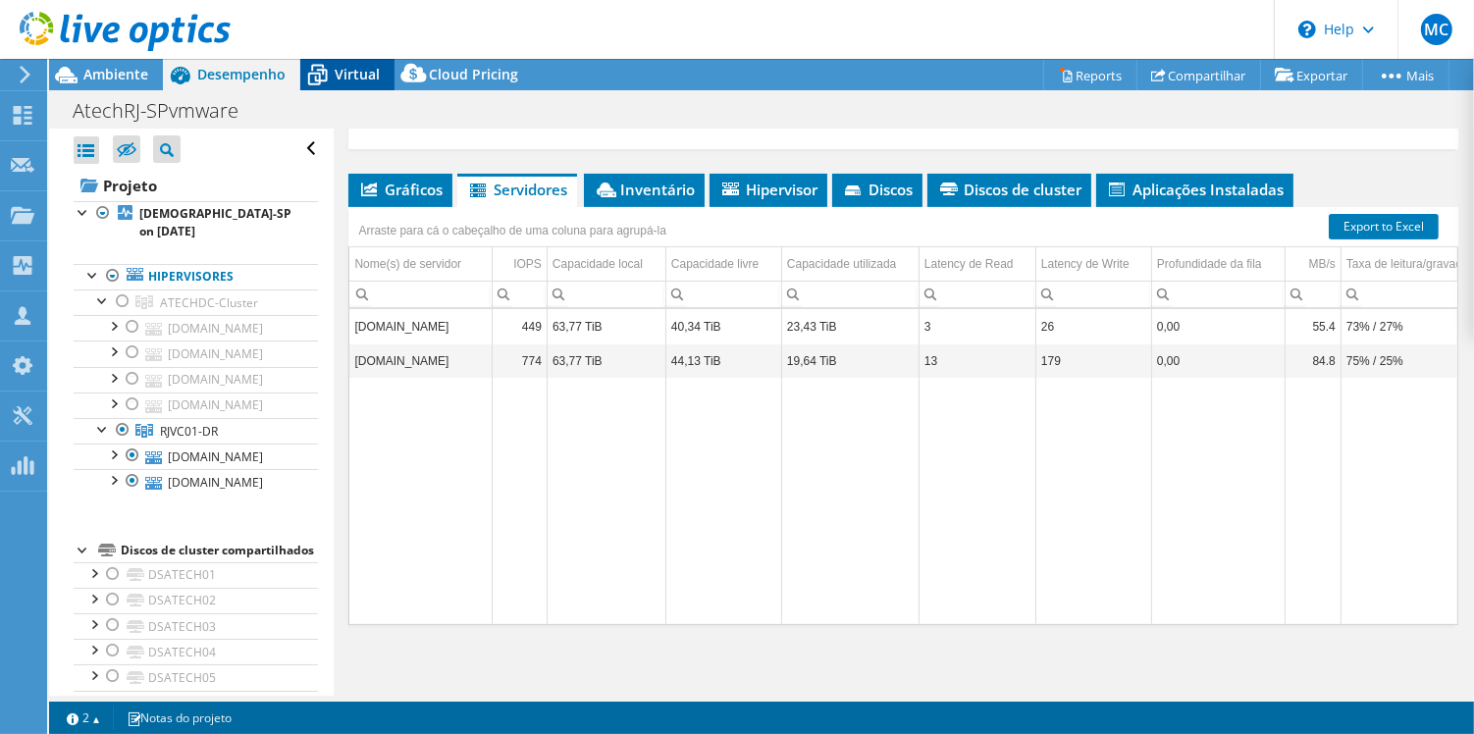
click at [368, 71] on span "Virtual" at bounding box center [357, 74] width 45 height 19
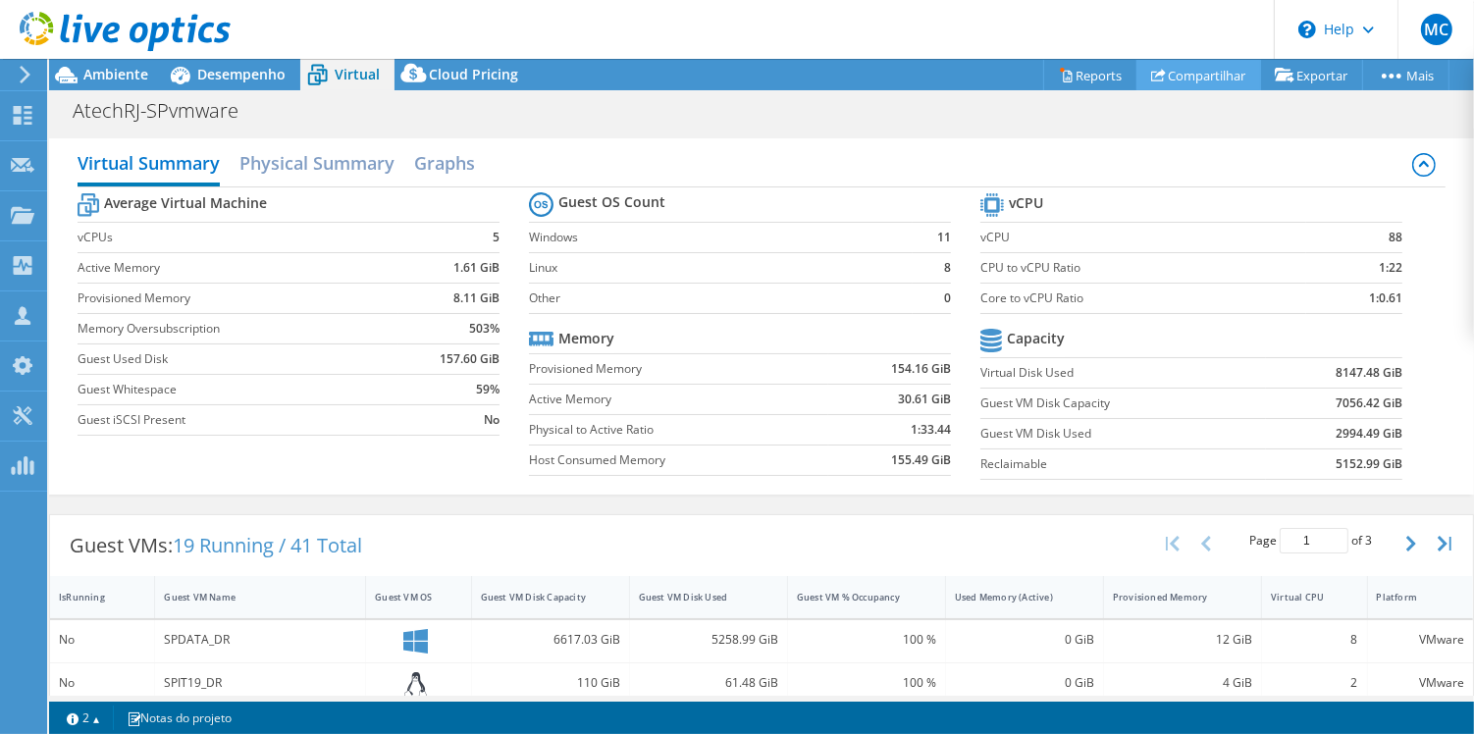
click at [1213, 83] on link "Compartilhar" at bounding box center [1199, 75] width 125 height 30
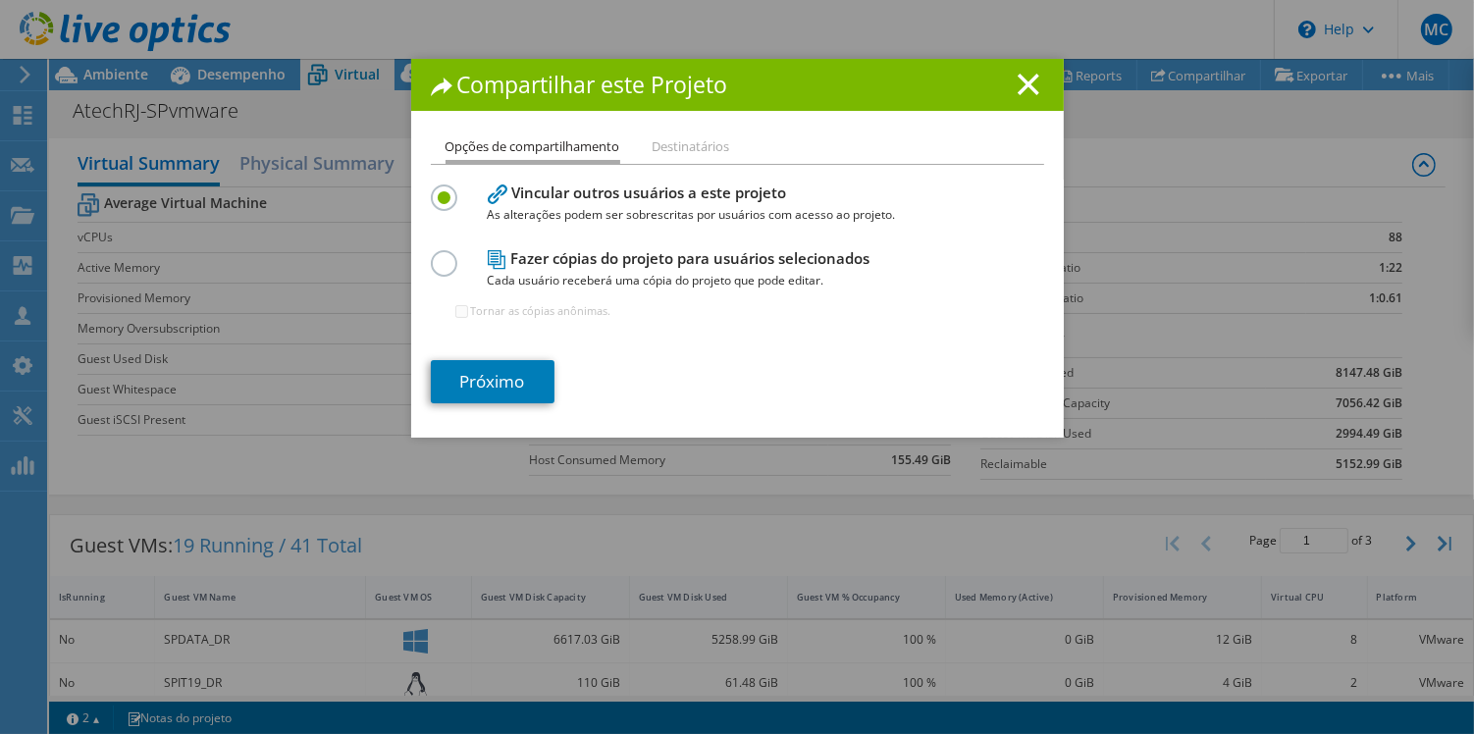
click at [697, 151] on li "Destinatários" at bounding box center [692, 147] width 78 height 25
click at [681, 140] on li "Destinatários" at bounding box center [692, 147] width 78 height 25
click at [682, 139] on li "Destinatários" at bounding box center [692, 147] width 78 height 25
click at [513, 365] on link "Próximo" at bounding box center [493, 381] width 124 height 43
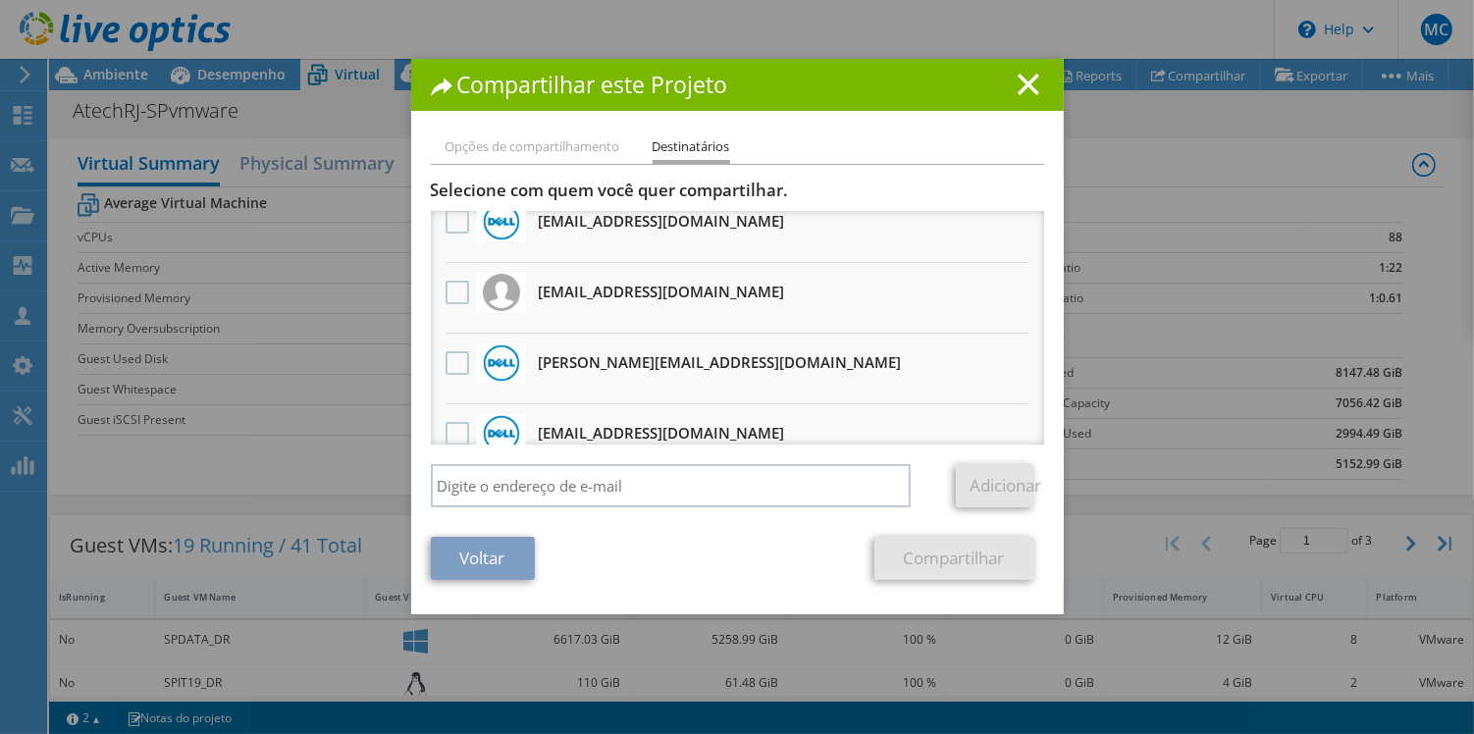
scroll to position [0, 0]
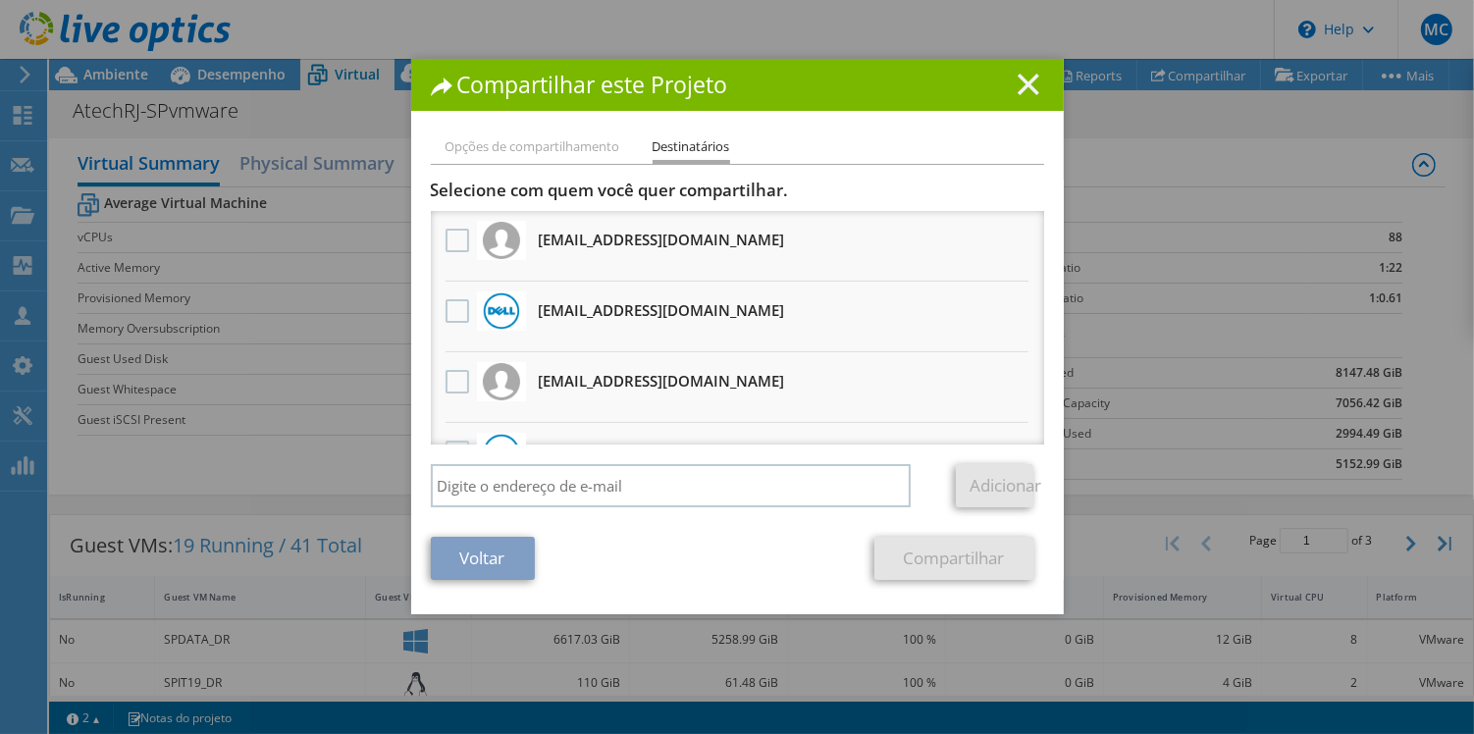
click at [1029, 84] on line at bounding box center [1029, 85] width 20 height 20
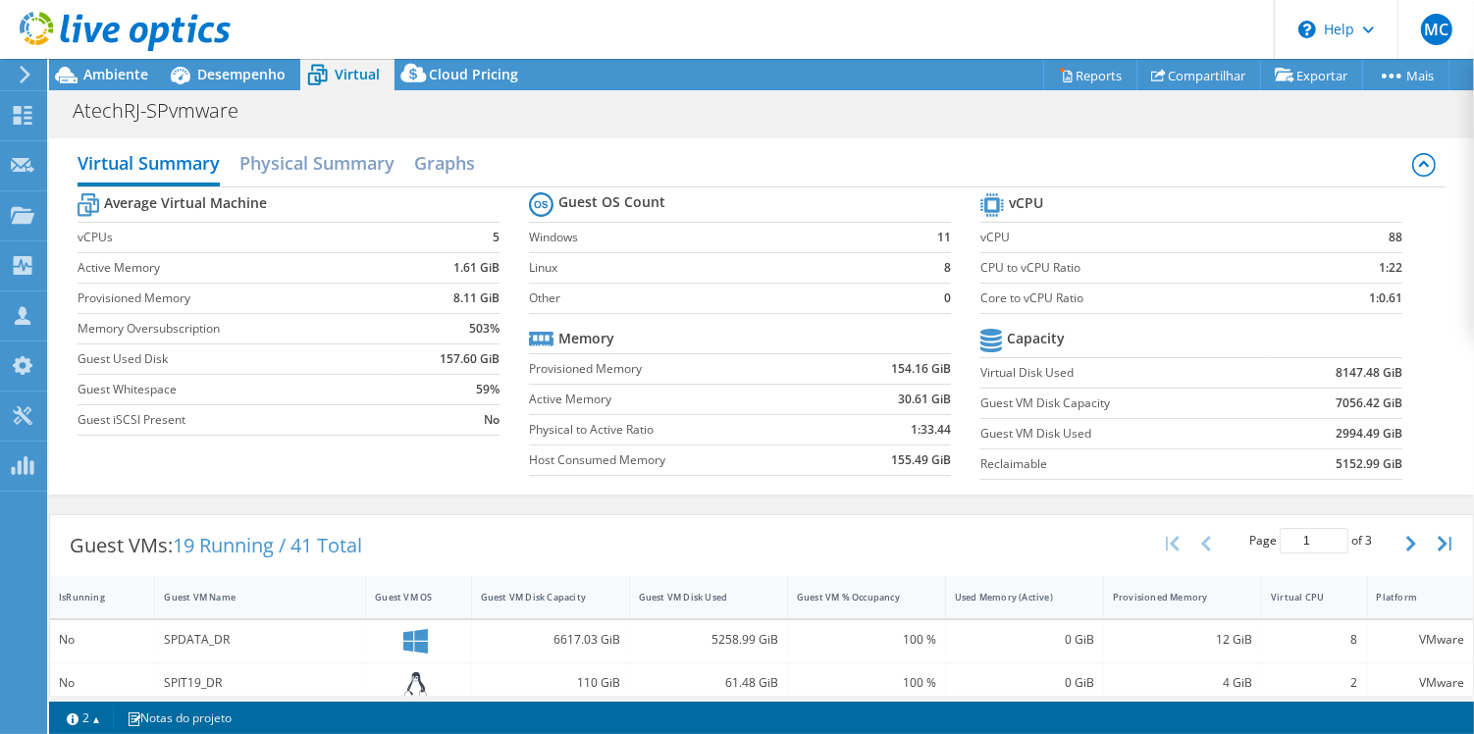
click at [84, 37] on icon at bounding box center [125, 32] width 211 height 40
